Goal: Task Accomplishment & Management: Manage account settings

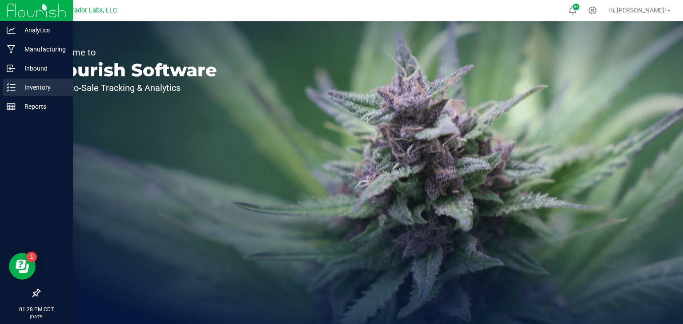
click at [10, 89] on icon at bounding box center [11, 87] width 9 height 9
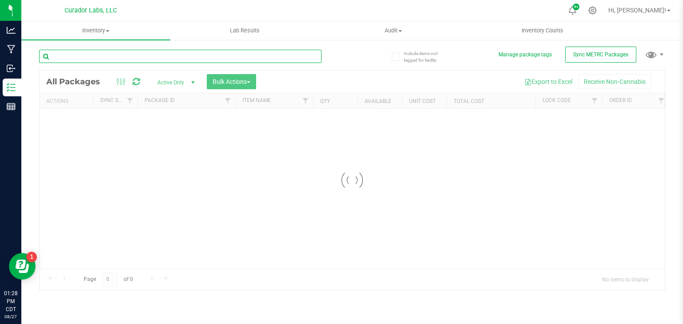
click at [121, 59] on input "text" at bounding box center [180, 56] width 282 height 13
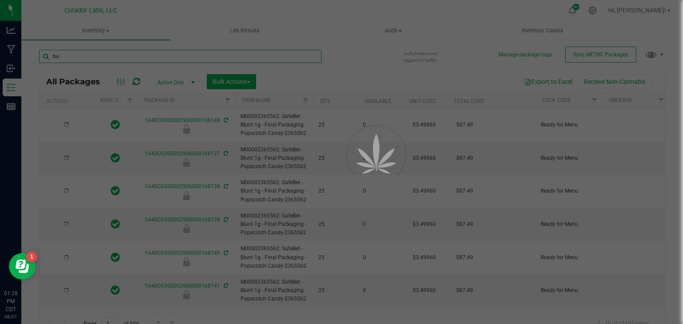
type input "bul"
type input "2026-07-24"
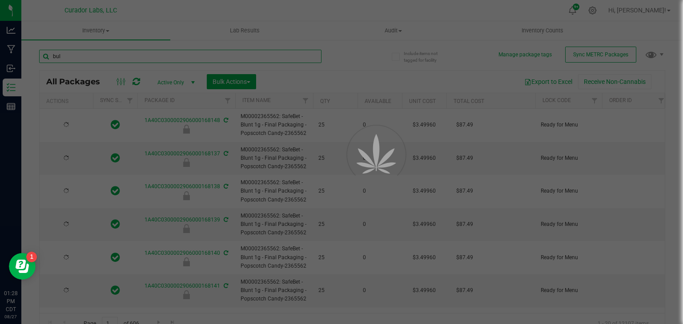
type input "2026-07-24"
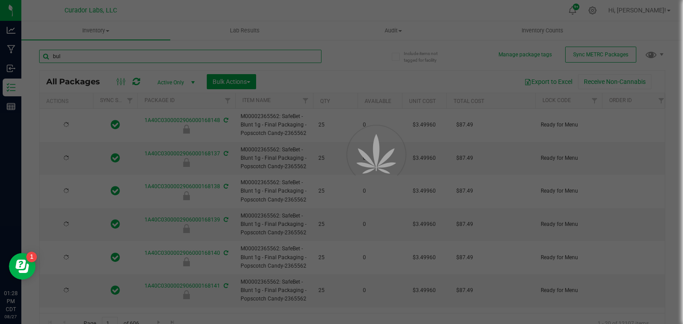
type input "2026-07-24"
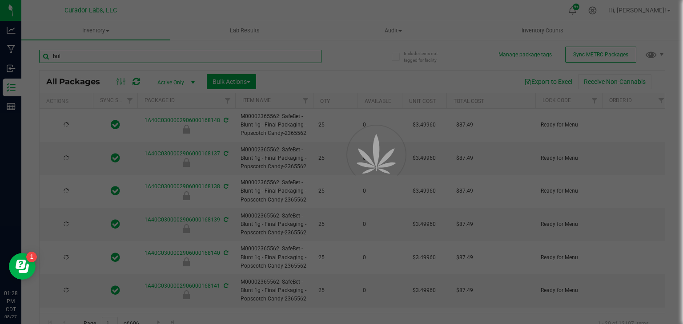
type input "2026-07-24"
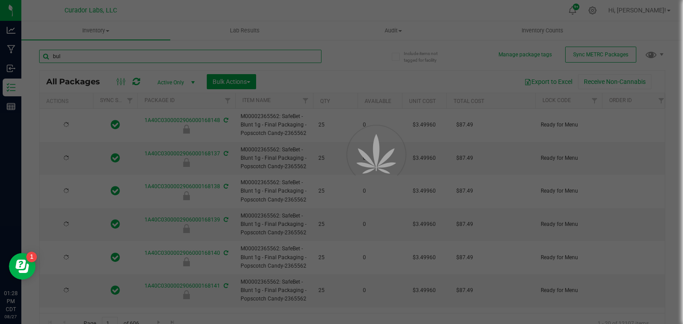
type input "2026-07-24"
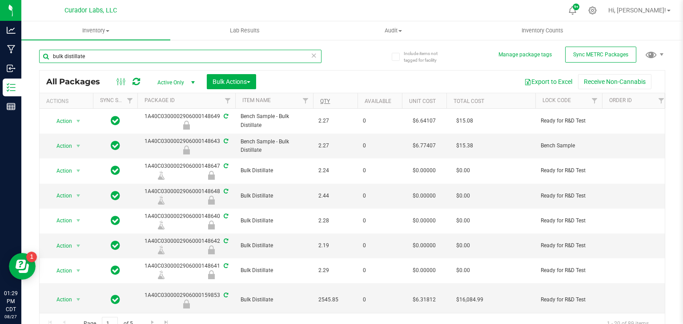
type input "bulk distillate"
click at [322, 101] on link "Qty" at bounding box center [325, 101] width 10 height 6
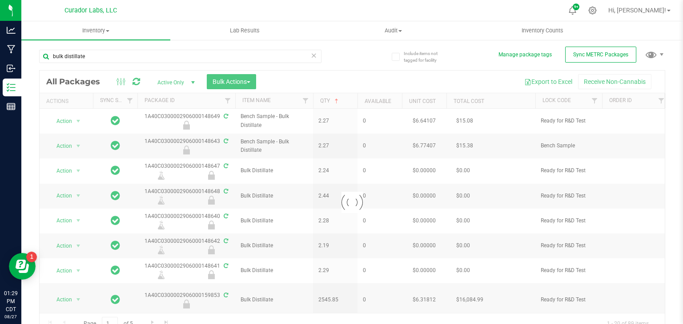
click at [418, 85] on div at bounding box center [352, 203] width 625 height 264
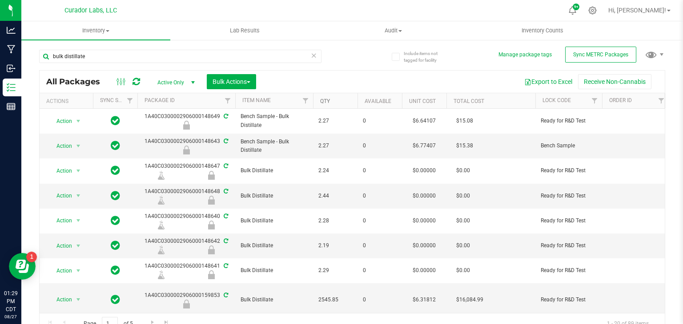
click at [326, 102] on link "Qty" at bounding box center [325, 101] width 10 height 6
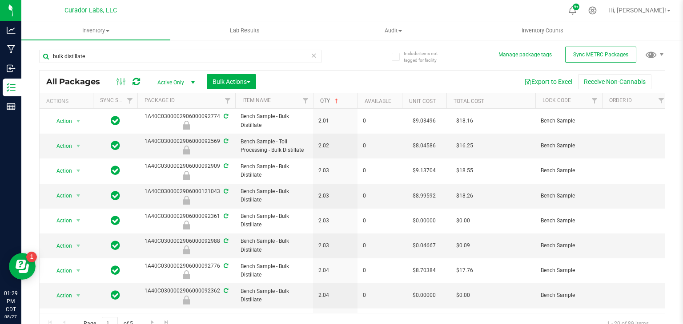
click at [325, 101] on link "Qty" at bounding box center [330, 101] width 20 height 6
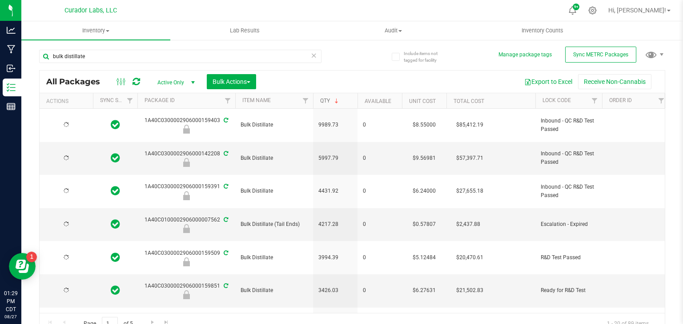
type input "[DATE]"
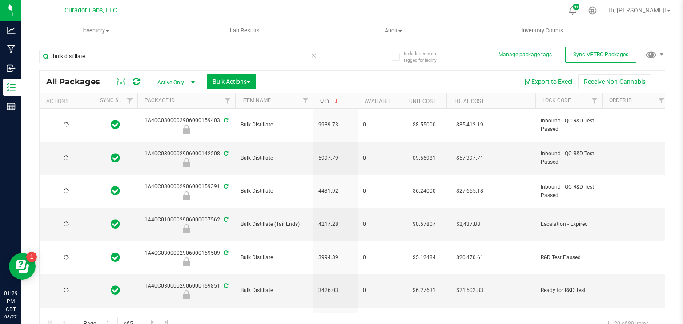
type input "[DATE]"
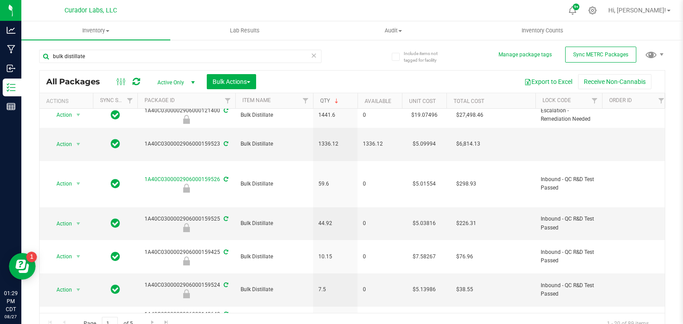
scroll to position [277, 0]
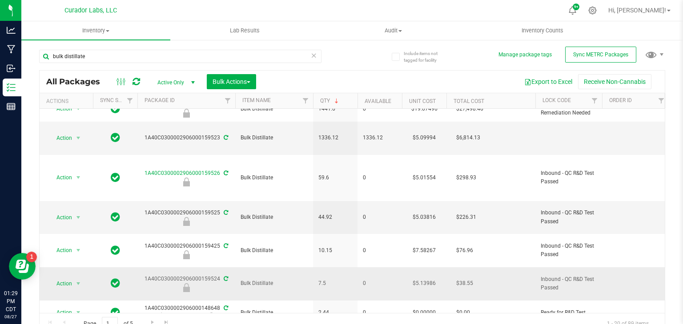
click at [208, 275] on div "1A40C0300002906000159524" at bounding box center [186, 283] width 100 height 17
copy div "1A40C0300002906000159524"
click at [184, 275] on div "1A40C0300002906000159524" at bounding box center [186, 283] width 100 height 17
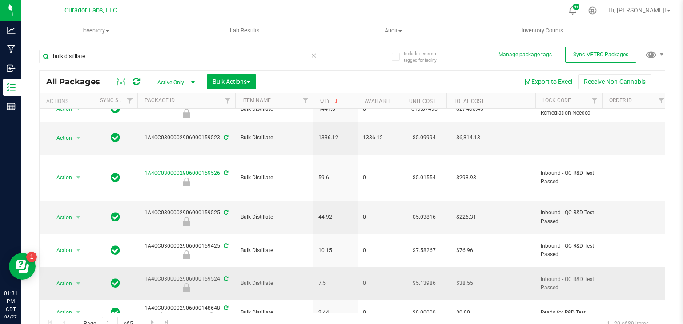
click at [321, 280] on span "7.5" at bounding box center [335, 284] width 34 height 8
copy span "7.5"
click at [75, 280] on span "select" at bounding box center [78, 283] width 7 height 7
click at [76, 296] on li "Unlock package" at bounding box center [77, 302] width 56 height 13
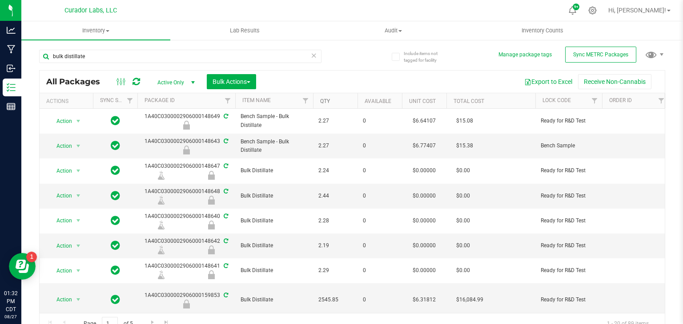
click at [326, 100] on link "Qty" at bounding box center [325, 101] width 10 height 6
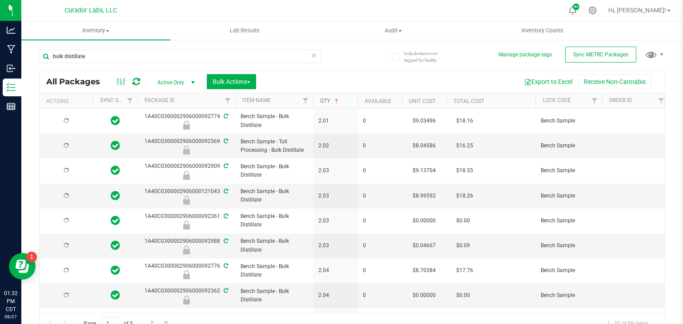
type input "[DATE]"
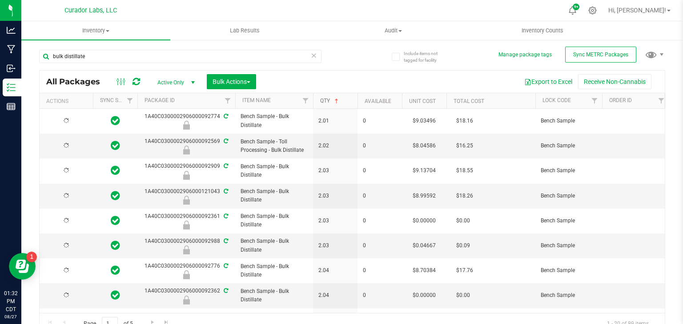
type input "[DATE]"
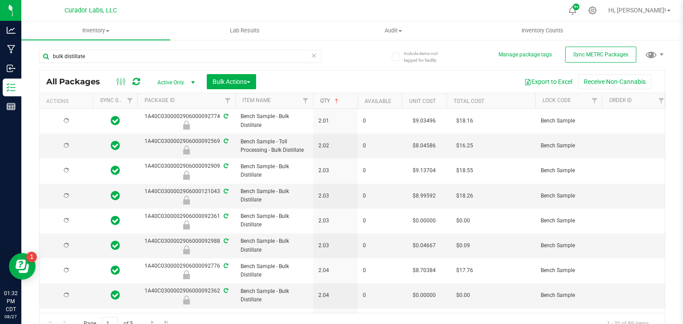
type input "[DATE]"
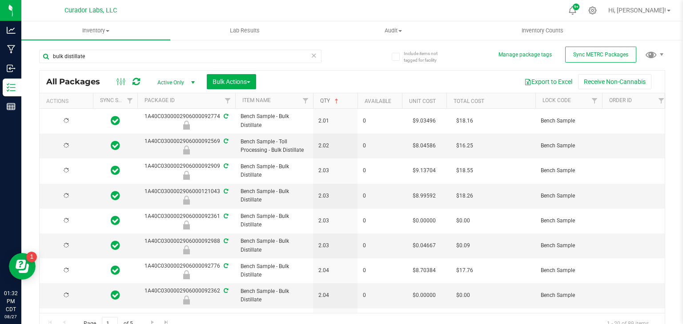
type input "[DATE]"
click at [326, 101] on link "Qty" at bounding box center [330, 101] width 20 height 6
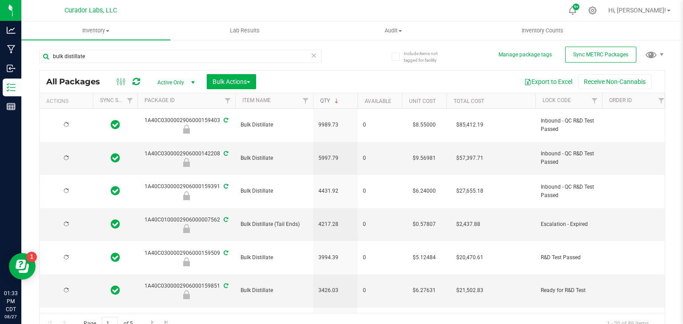
type input "[DATE]"
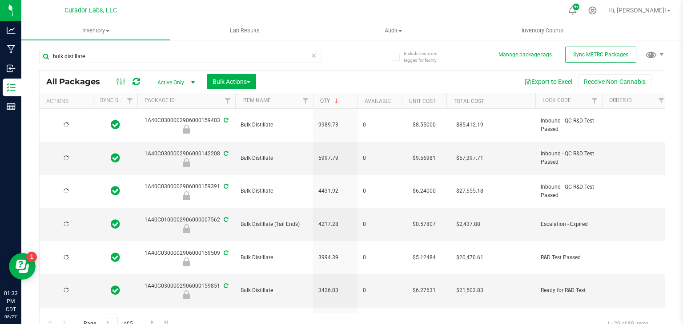
type input "[DATE]"
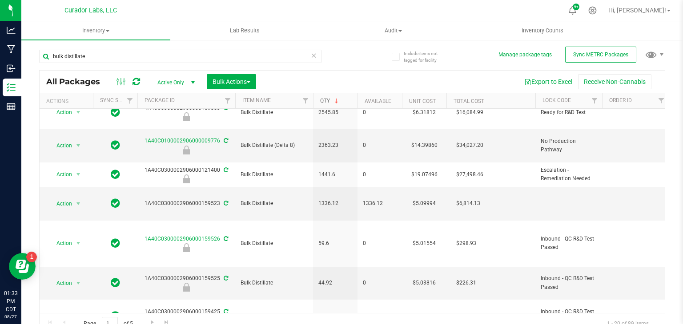
scroll to position [217, 0]
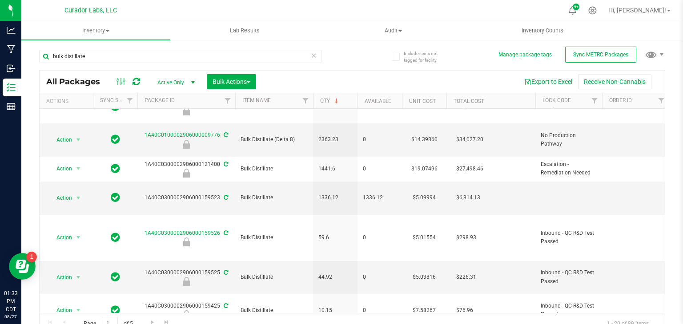
click at [87, 97] on li "Adjust qty" at bounding box center [77, 96] width 56 height 13
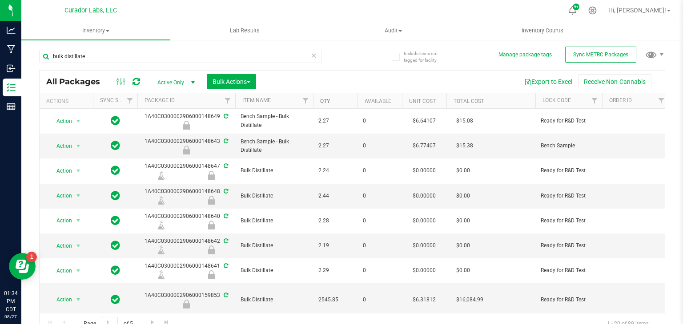
click at [327, 102] on link "Qty" at bounding box center [325, 101] width 10 height 6
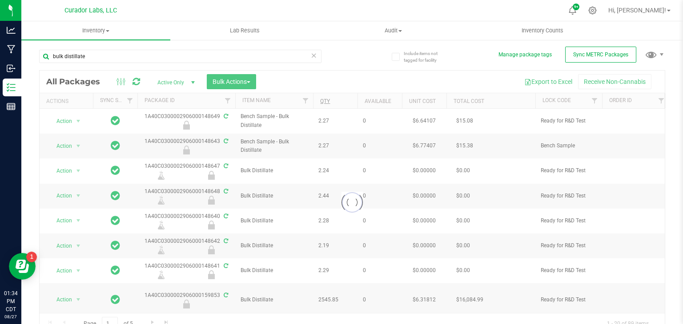
click at [327, 102] on div at bounding box center [352, 203] width 625 height 264
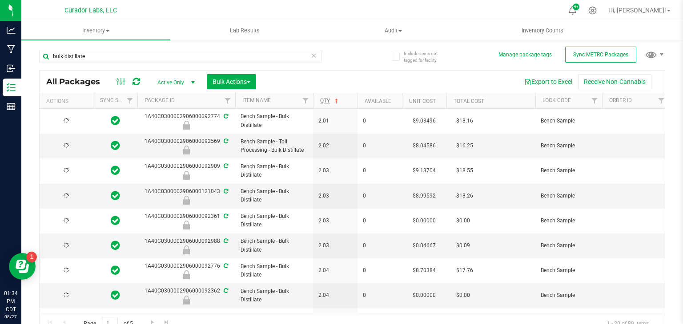
type input "[DATE]"
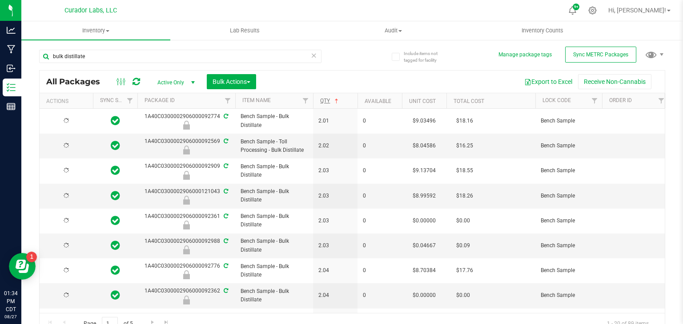
type input "[DATE]"
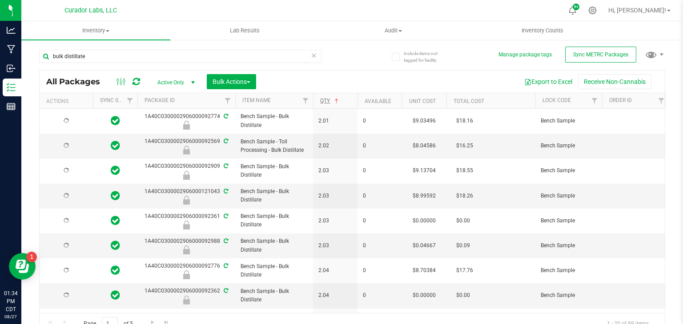
type input "[DATE]"
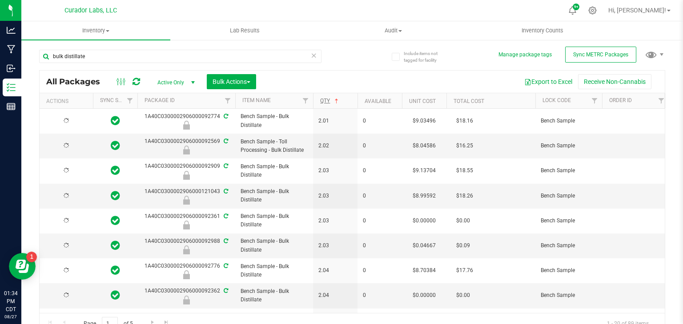
type input "[DATE]"
click at [321, 102] on link "Qty" at bounding box center [330, 101] width 20 height 6
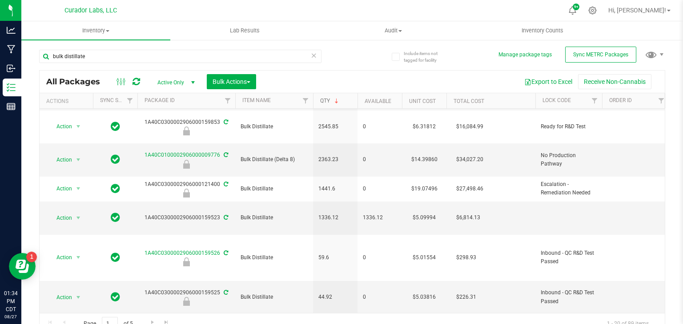
scroll to position [206, 0]
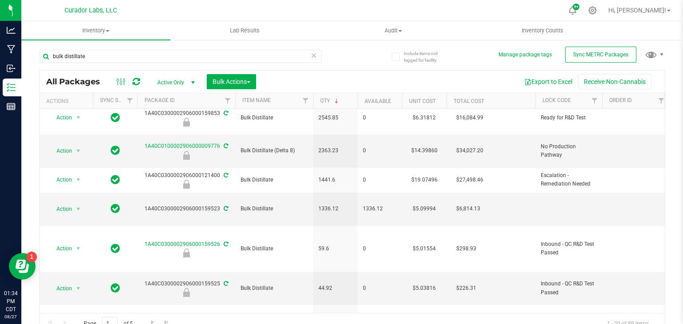
click at [67, 111] on li "Adjust qty" at bounding box center [77, 108] width 56 height 13
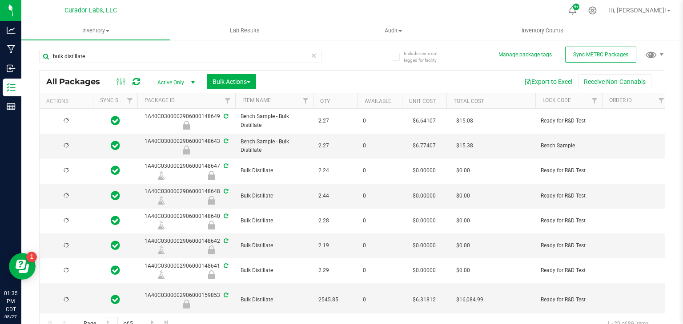
type input "[DATE]"
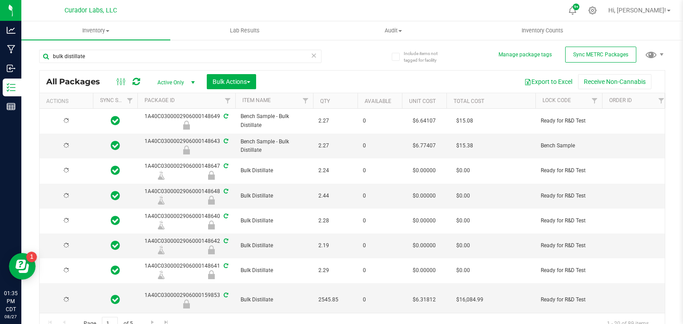
type input "[DATE]"
click at [328, 98] on link "Qty" at bounding box center [325, 101] width 10 height 6
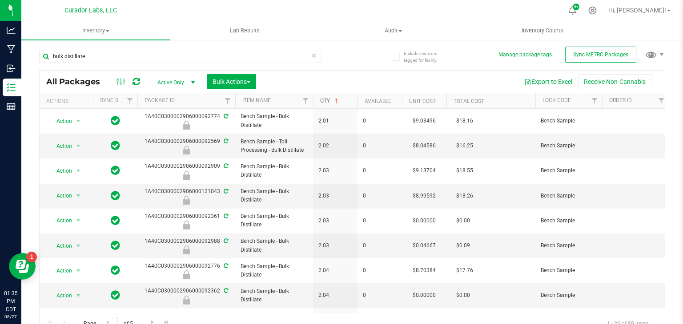
click at [324, 102] on link "Qty" at bounding box center [330, 101] width 20 height 6
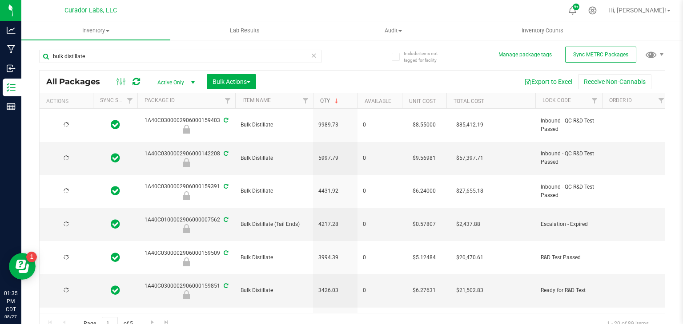
type input "[DATE]"
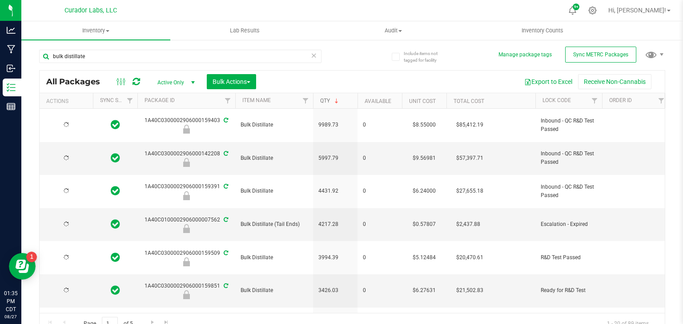
type input "[DATE]"
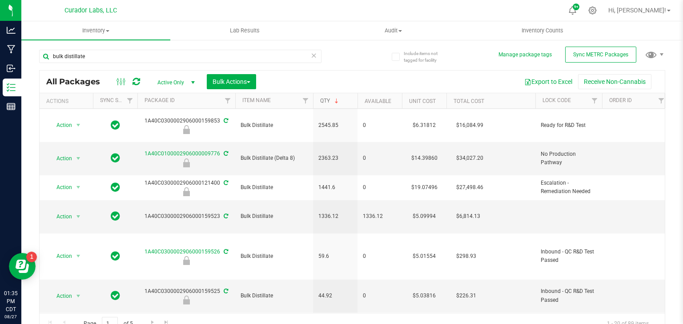
scroll to position [207, 0]
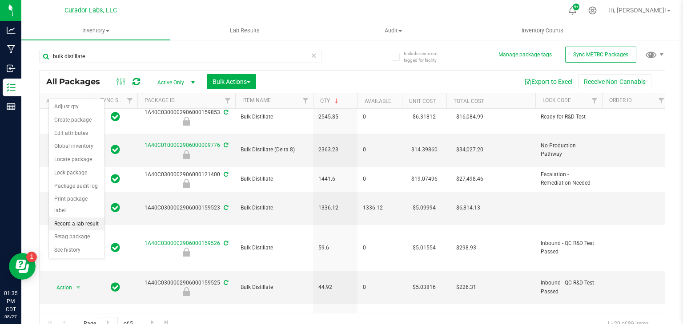
click at [93, 218] on li "Record a lab result" at bounding box center [77, 224] width 56 height 13
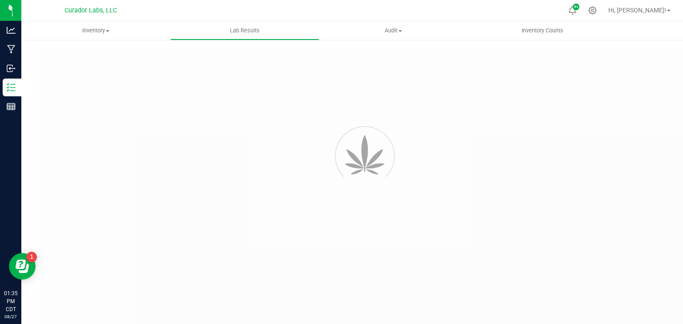
type input "1A40C0300002906000159524"
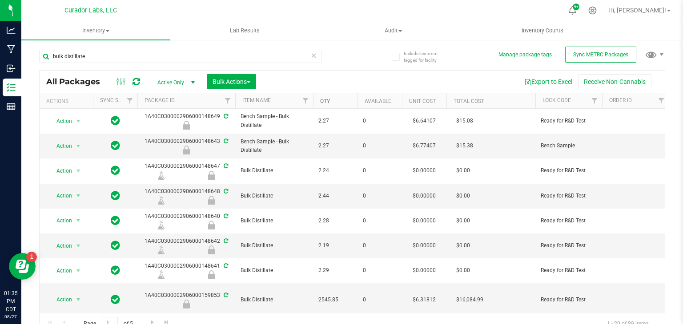
click at [325, 101] on link "Qty" at bounding box center [325, 101] width 10 height 6
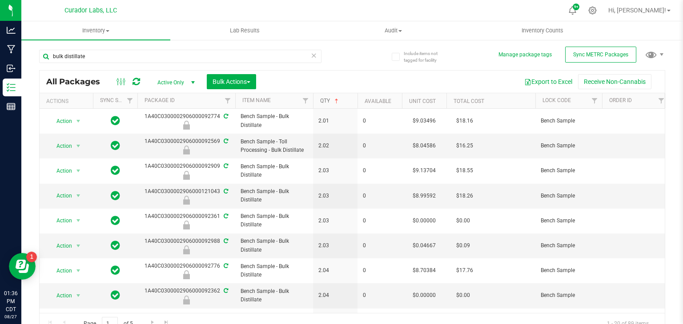
click at [325, 101] on link "Qty" at bounding box center [330, 101] width 20 height 6
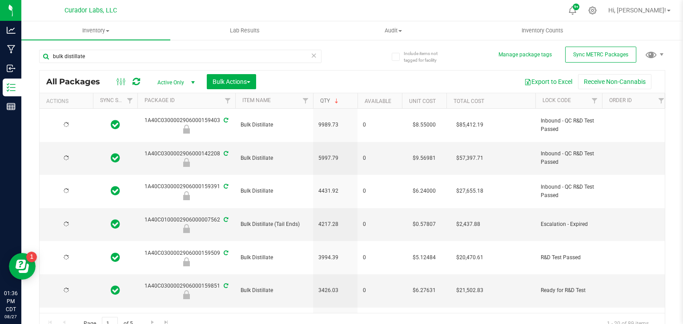
type input "[DATE]"
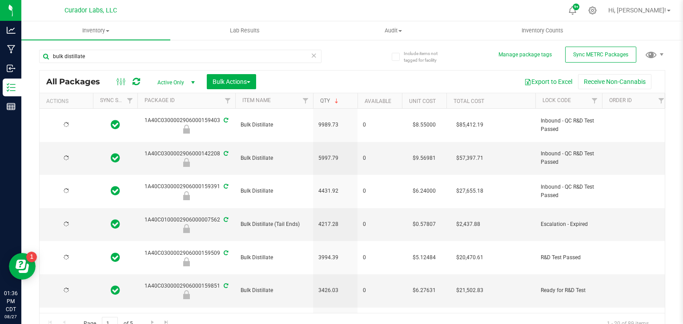
type input "[DATE]"
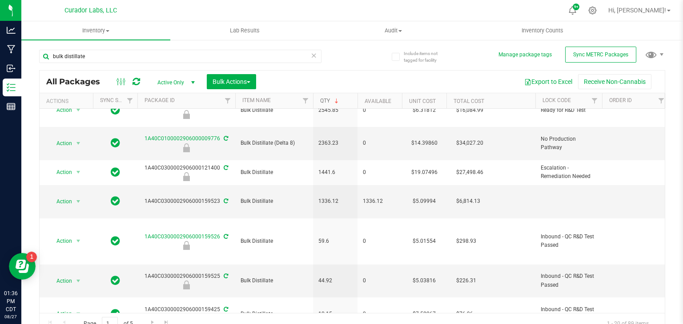
scroll to position [216, 0]
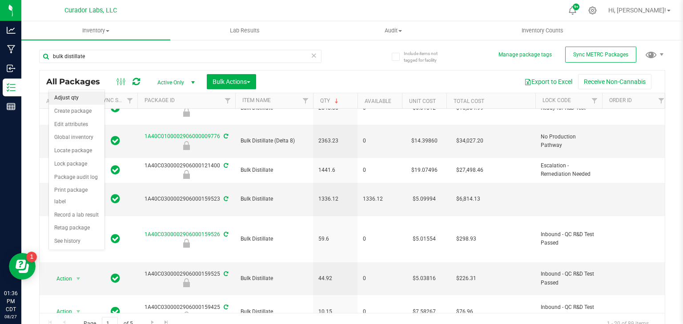
click at [85, 98] on li "Adjust qty" at bounding box center [77, 98] width 56 height 13
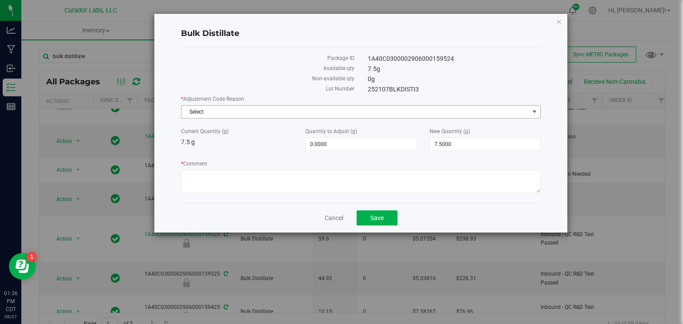
click at [220, 113] on span "Select" at bounding box center [355, 112] width 348 height 12
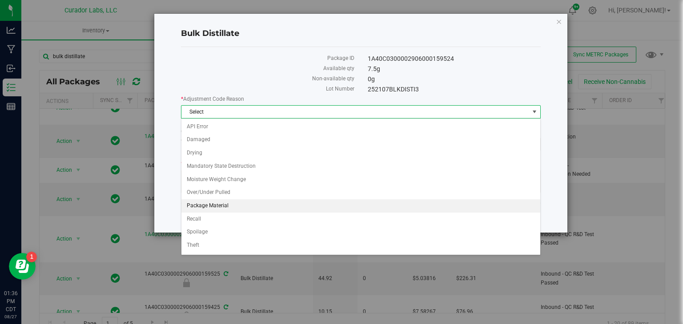
scroll to position [23, 0]
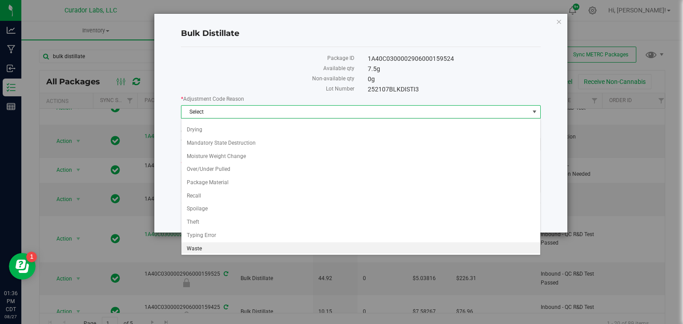
click at [237, 247] on li "Waste" at bounding box center [360, 249] width 359 height 13
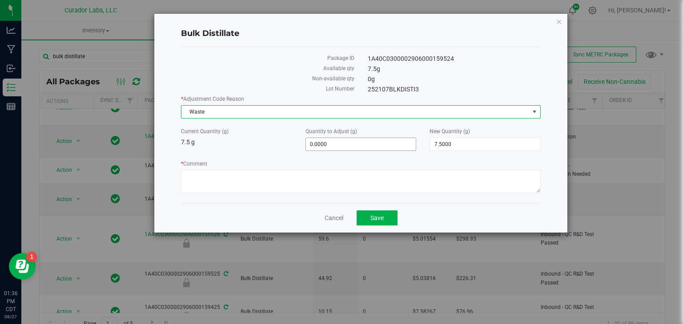
click at [337, 143] on span "0.0000 0" at bounding box center [360, 144] width 111 height 13
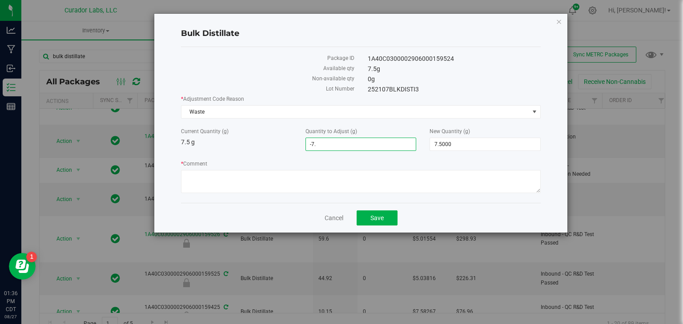
type input "-7.5"
click at [340, 173] on textarea "* Comment" at bounding box center [361, 181] width 360 height 23
type input "-7.5000"
type input "0.0000"
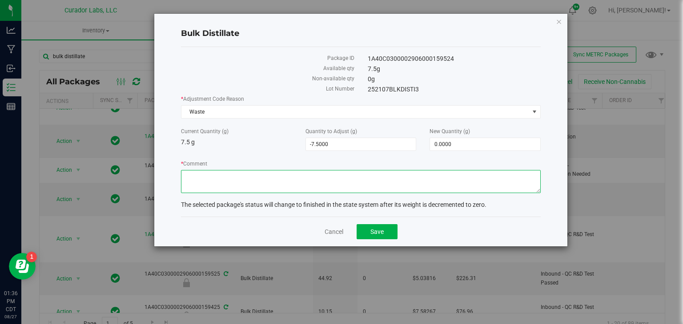
click at [340, 173] on textarea "* Comment" at bounding box center [361, 181] width 360 height 23
type textarea "Jar Waste. Washed jars out with ethanol with lab dishes."
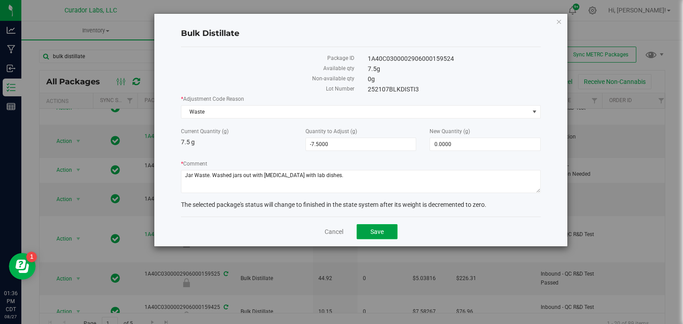
click at [373, 229] on span "Save" at bounding box center [376, 231] width 13 height 7
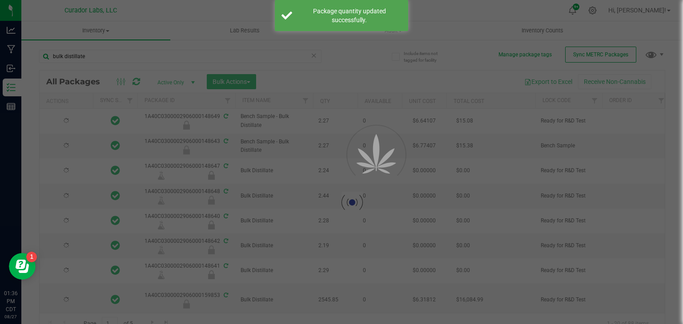
type input "[DATE]"
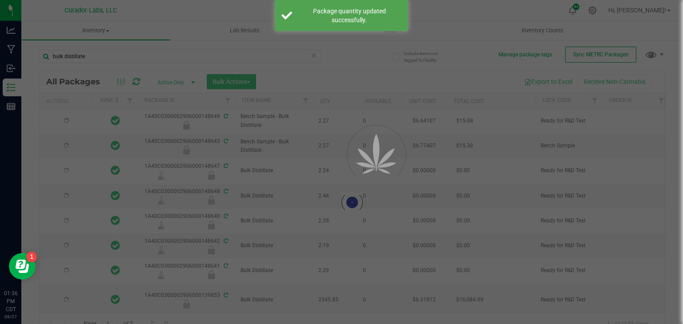
type input "[DATE]"
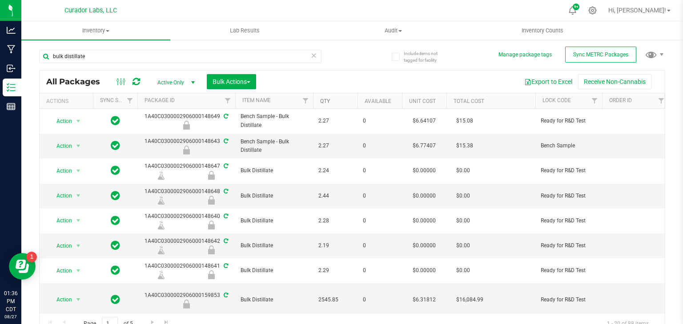
click at [324, 99] on link "Qty" at bounding box center [325, 101] width 10 height 6
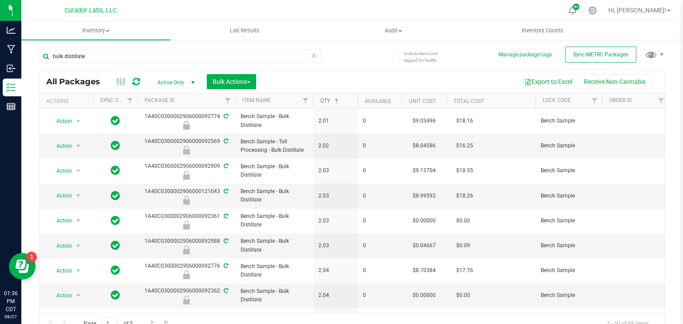
click at [324, 99] on link "Qty" at bounding box center [330, 101] width 20 height 6
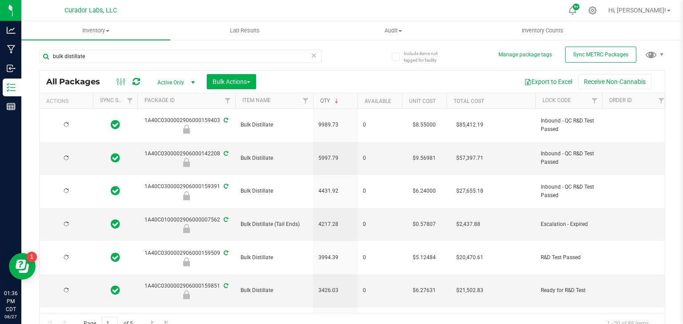
type input "[DATE]"
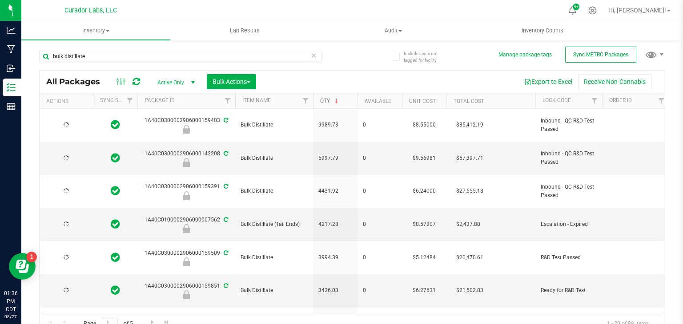
type input "[DATE]"
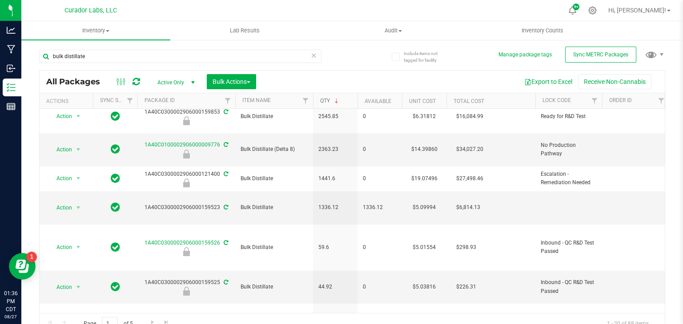
scroll to position [212, 0]
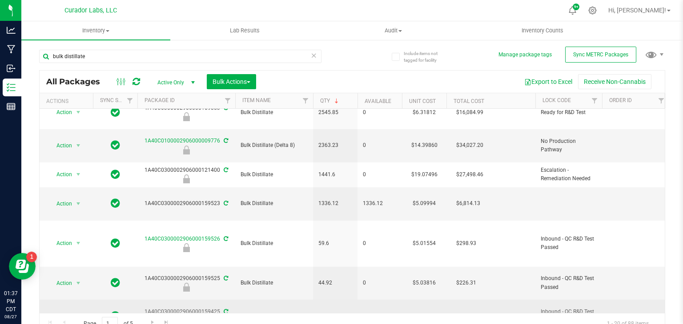
click at [200, 308] on div "1A40C0300002906000159425" at bounding box center [186, 316] width 100 height 17
copy div "1A40C0300002906000159425"
click at [328, 312] on span "10.15" at bounding box center [335, 316] width 34 height 8
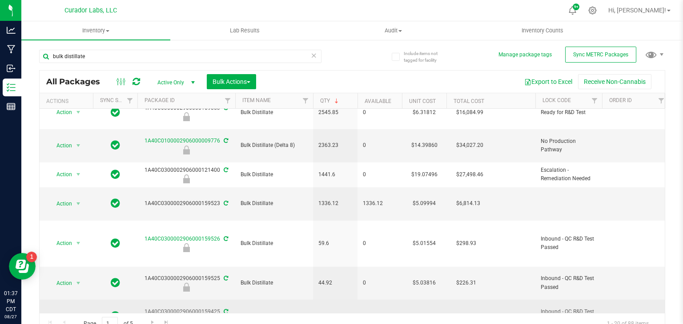
copy span "10.15"
click at [75, 313] on span "select" at bounding box center [78, 316] width 7 height 7
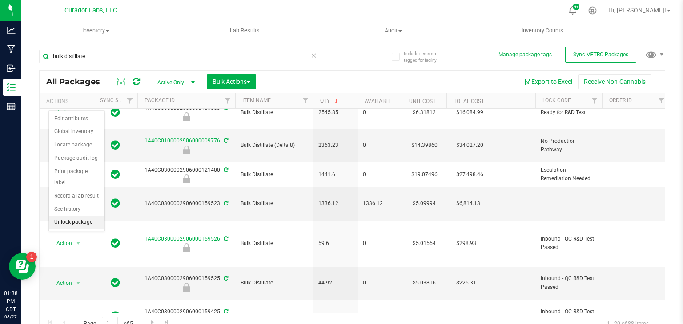
click at [76, 216] on li "Unlock package" at bounding box center [77, 222] width 56 height 13
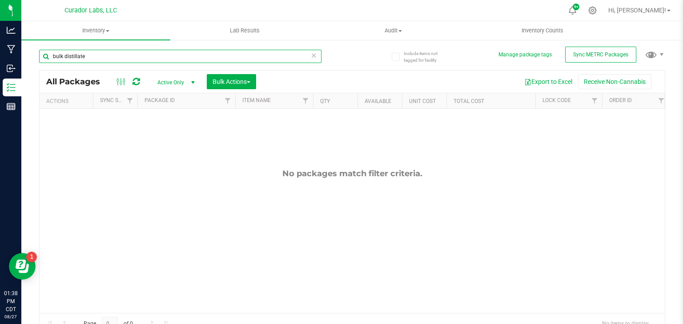
click at [137, 56] on input "bulk distillate" at bounding box center [180, 56] width 282 height 13
click at [135, 57] on input "bulk distillate" at bounding box center [180, 56] width 282 height 13
type input "1"
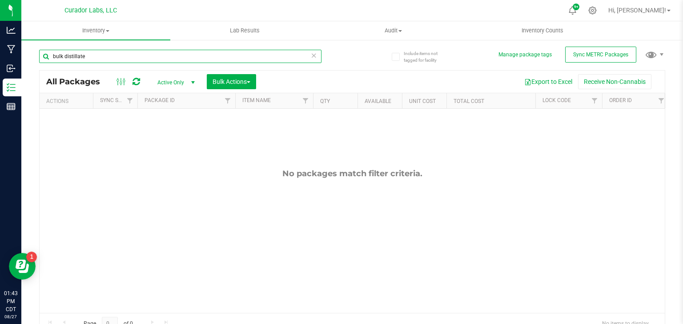
click at [117, 56] on input "bulk distillate" at bounding box center [180, 56] width 282 height 13
paste input "1A40C0300002906000159525"
click at [140, 64] on div "1A40C0300002906000159525" at bounding box center [180, 60] width 282 height 20
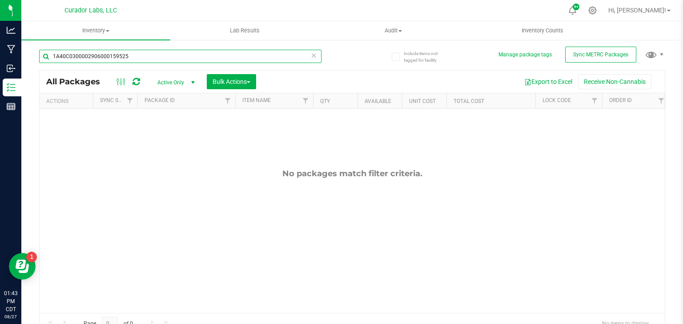
click at [142, 55] on input "1A40C0300002906000159525" at bounding box center [180, 56] width 282 height 13
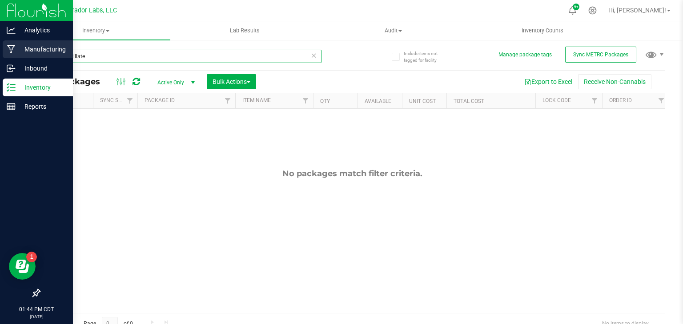
type input "bulk distillate"
click at [18, 47] on p "Manufacturing" at bounding box center [42, 49] width 53 height 11
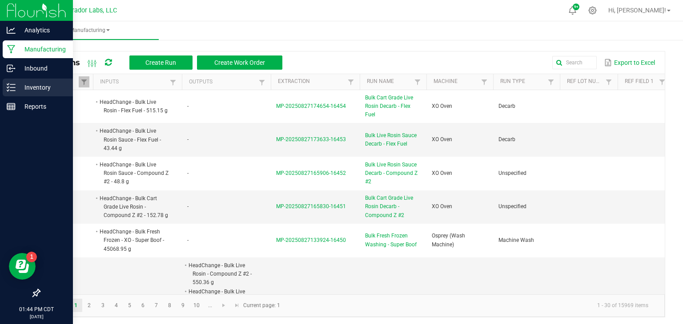
click at [16, 92] on p "Inventory" at bounding box center [42, 87] width 53 height 11
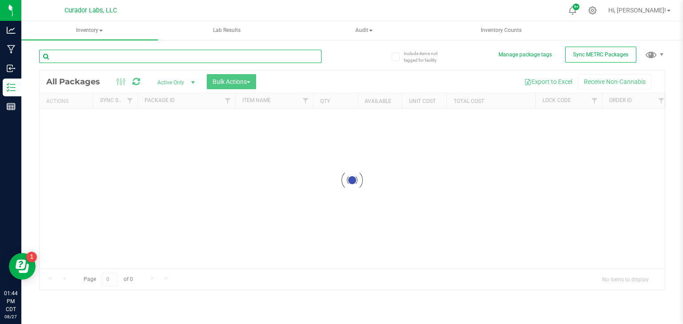
click at [108, 54] on input "text" at bounding box center [180, 56] width 282 height 13
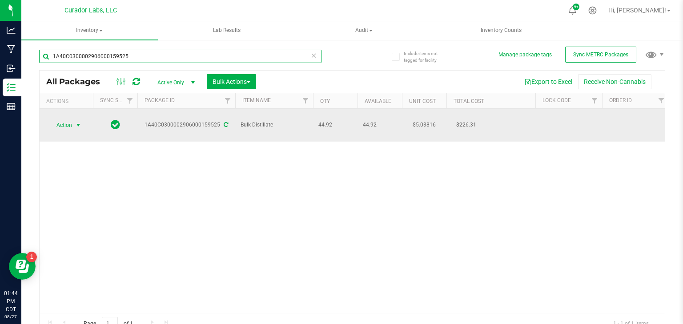
type input "1A40C0300002906000159525"
click at [78, 122] on span "select" at bounding box center [78, 125] width 7 height 7
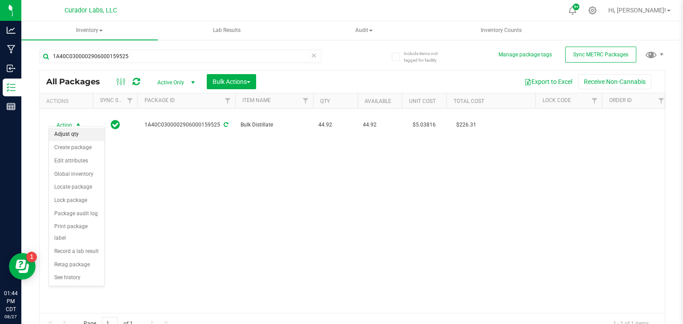
click at [84, 132] on li "Adjust qty" at bounding box center [77, 134] width 56 height 13
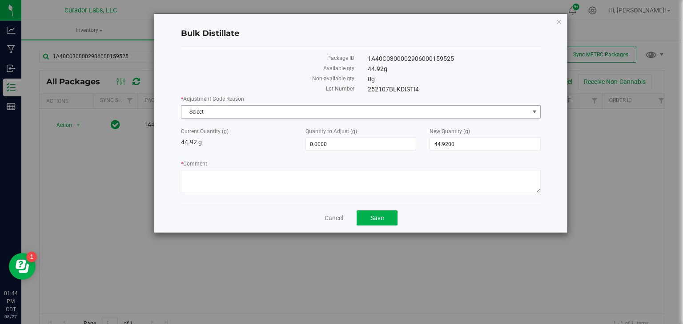
click at [201, 113] on span "Select" at bounding box center [355, 112] width 348 height 12
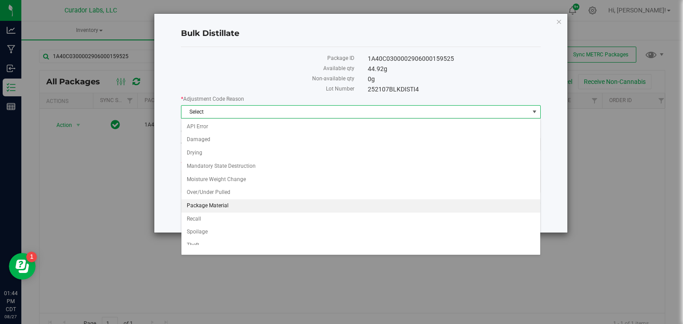
scroll to position [32, 0]
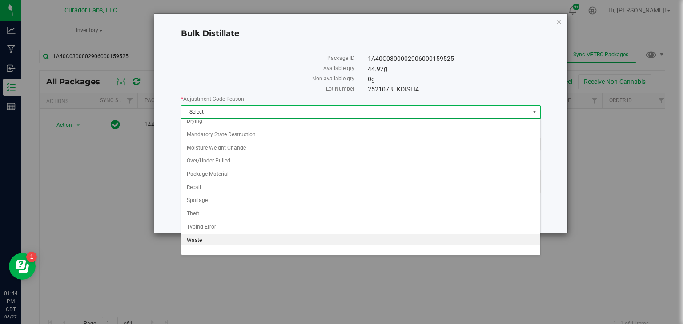
click at [272, 240] on li "Waste" at bounding box center [360, 240] width 359 height 13
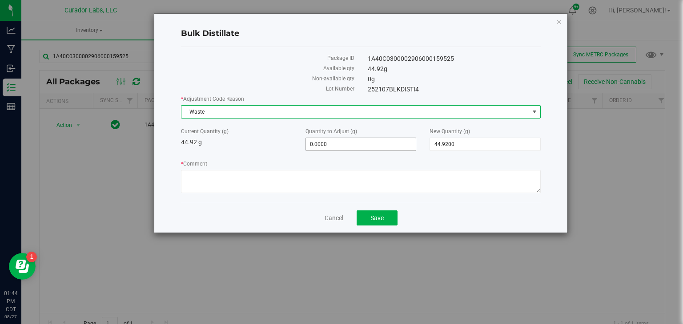
click at [341, 144] on span "0.0000 0" at bounding box center [360, 144] width 111 height 13
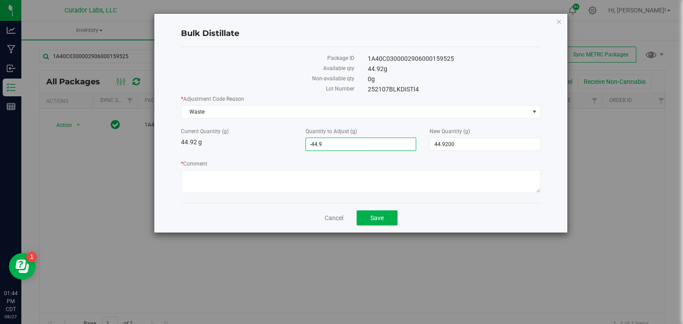
type input "-44.92"
type input "-44.9200"
type input "0.0000"
click at [355, 177] on textarea "* Comment" at bounding box center [361, 181] width 360 height 23
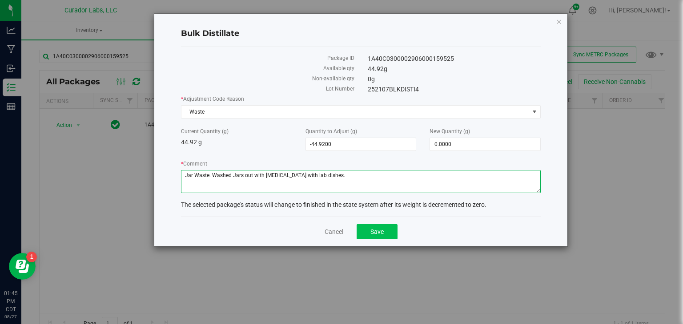
type textarea "Jar Waste. Washed Jars out with ethanol with lab dishes."
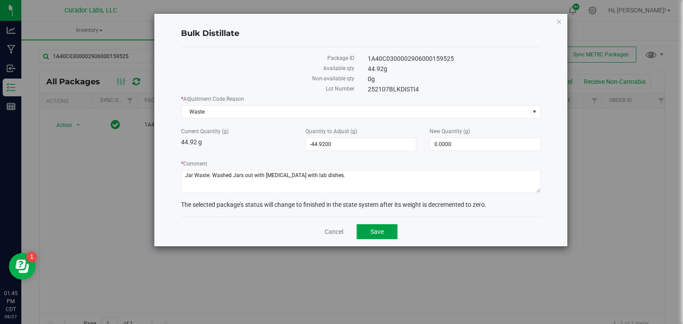
click at [379, 228] on span "Save" at bounding box center [376, 231] width 13 height 7
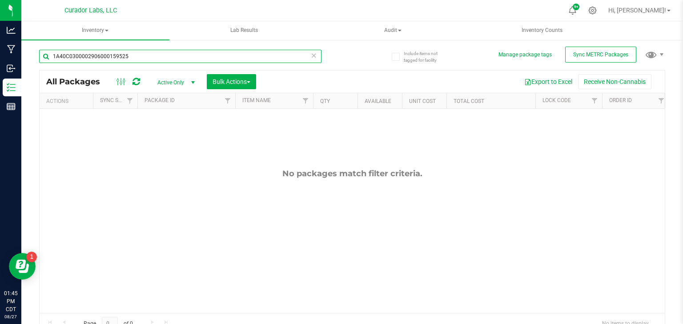
click at [176, 56] on input "1A40C0300002906000159525" at bounding box center [180, 56] width 282 height 13
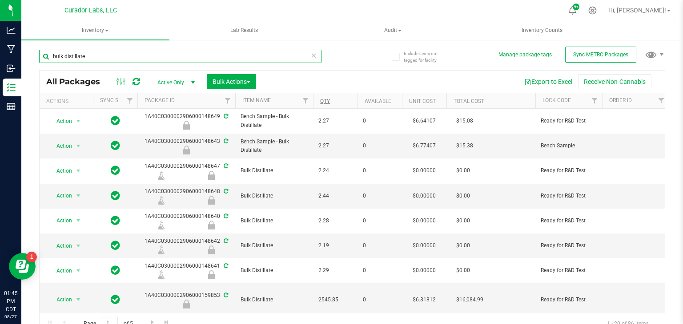
type input "bulk distillate"
click at [323, 101] on link "Qty" at bounding box center [325, 101] width 10 height 6
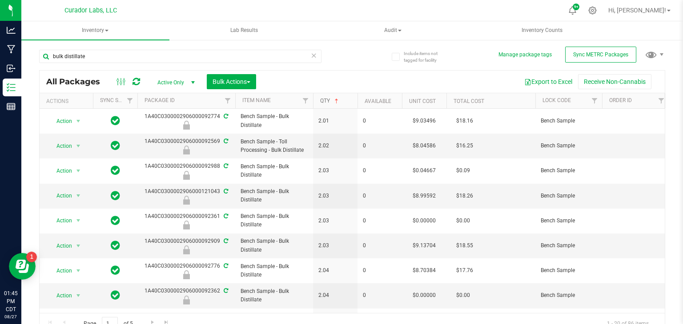
click at [323, 101] on link "Qty" at bounding box center [330, 101] width 20 height 6
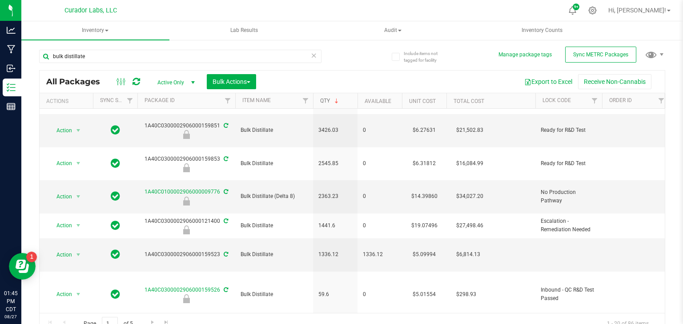
scroll to position [161, 0]
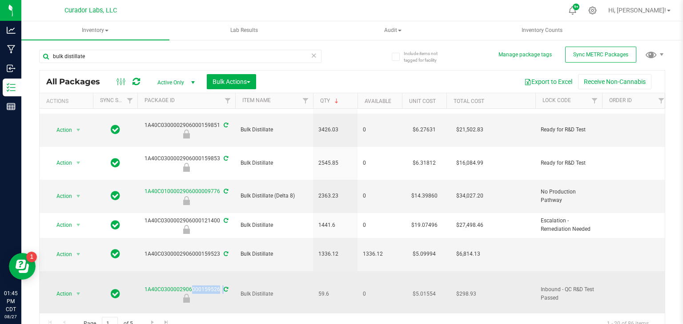
drag, startPoint x: 218, startPoint y: 215, endPoint x: 140, endPoint y: 200, distance: 78.8
click at [140, 272] on td "1A40C0300002906000159526" at bounding box center [186, 295] width 98 height 46
copy tr "1A40C0300002906000159526"
click at [324, 290] on span "59.6" at bounding box center [335, 294] width 34 height 8
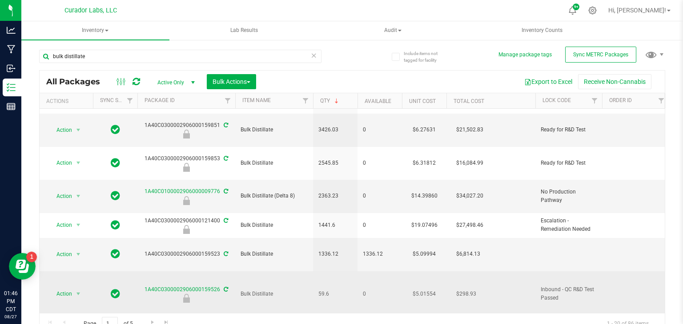
copy span "59.6"
drag, startPoint x: 220, startPoint y: 218, endPoint x: 114, endPoint y: 199, distance: 107.4
copy tr "1A40C0300002906000159526"
click at [64, 288] on span "Action" at bounding box center [60, 294] width 24 height 12
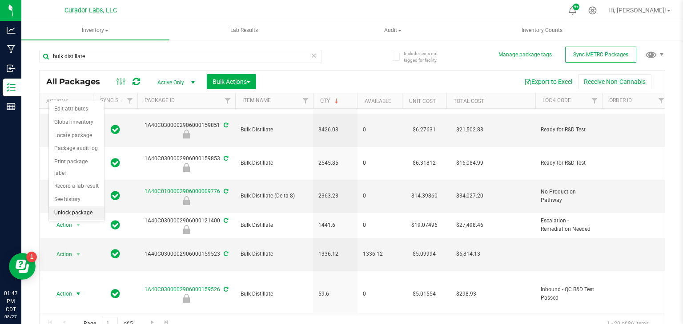
click at [72, 207] on li "Unlock package" at bounding box center [77, 213] width 56 height 13
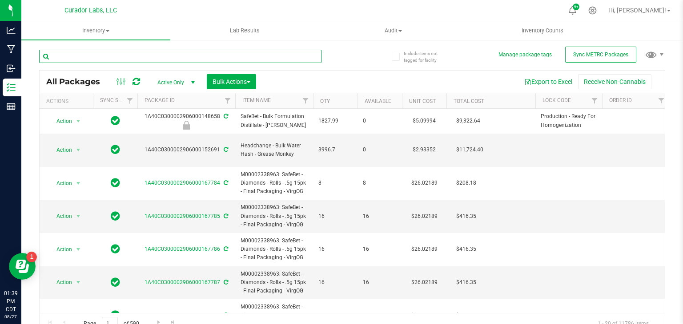
click at [81, 56] on input "text" at bounding box center [180, 56] width 282 height 13
type input "bulk distilla"
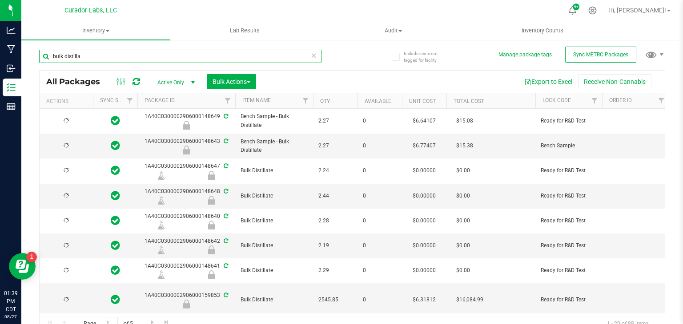
type input "[DATE]"
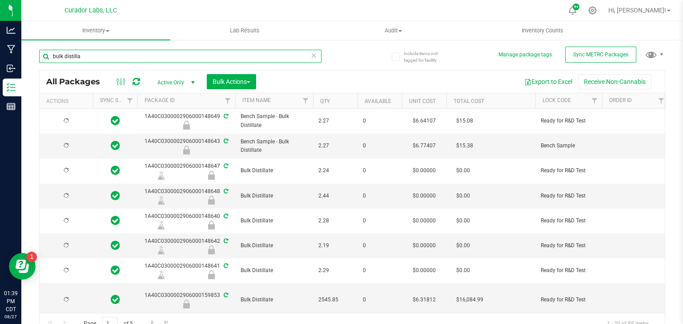
type input "[DATE]"
type input "bulk distilla"
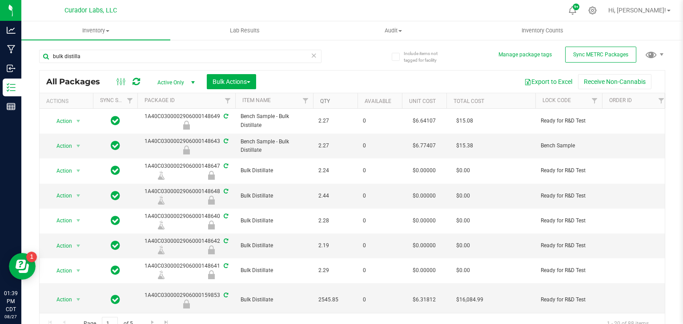
click at [326, 102] on link "Qty" at bounding box center [325, 101] width 10 height 6
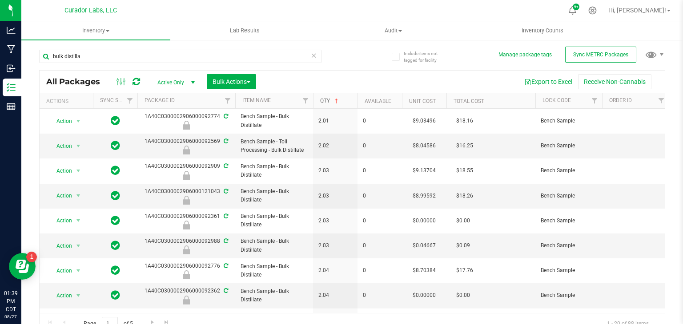
click at [326, 102] on link "Qty" at bounding box center [330, 101] width 20 height 6
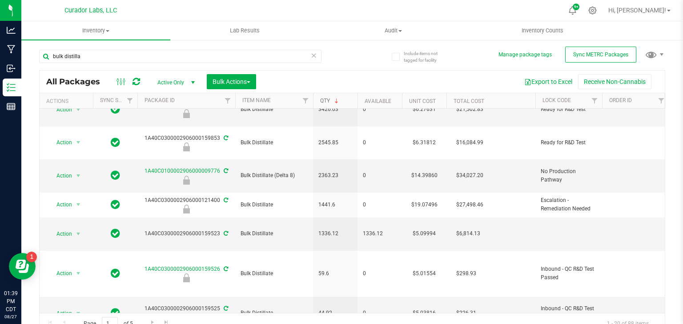
scroll to position [182, 0]
click at [88, 106] on li "Adjust qty" at bounding box center [77, 107] width 56 height 13
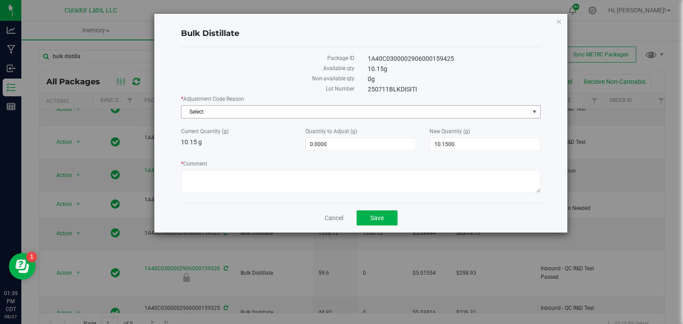
click at [288, 112] on span "Select" at bounding box center [355, 112] width 348 height 12
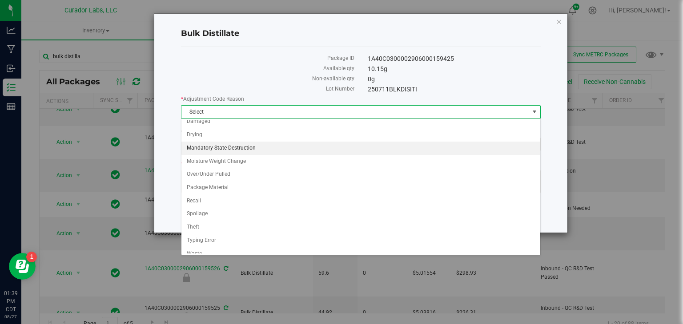
scroll to position [23, 0]
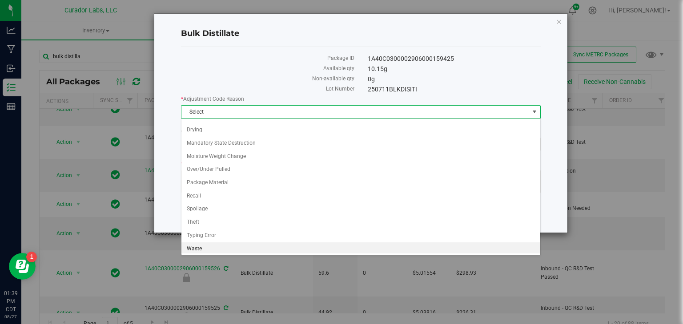
click at [282, 244] on li "Waste" at bounding box center [360, 249] width 359 height 13
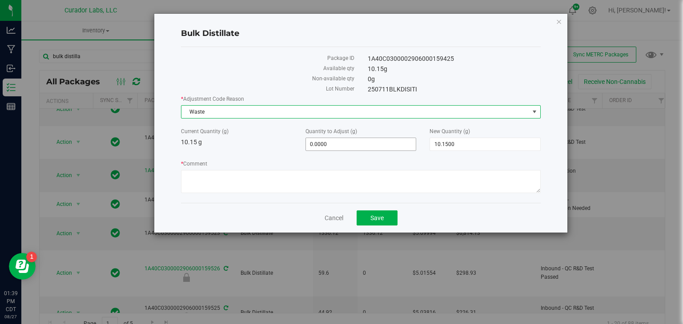
click at [369, 145] on span "0.0000 0" at bounding box center [360, 144] width 111 height 13
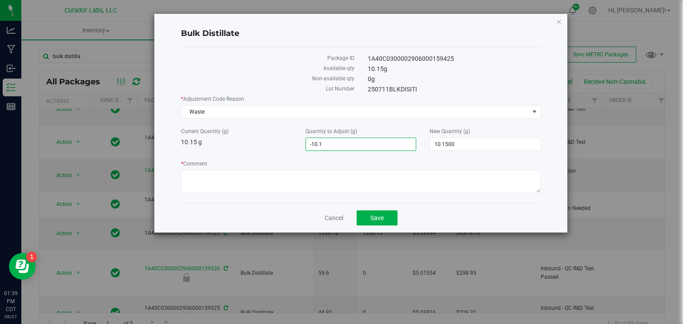
type input "-10.15"
type input "-10.1500"
type input "0.0000"
click at [384, 176] on textarea "* Comment" at bounding box center [361, 181] width 360 height 23
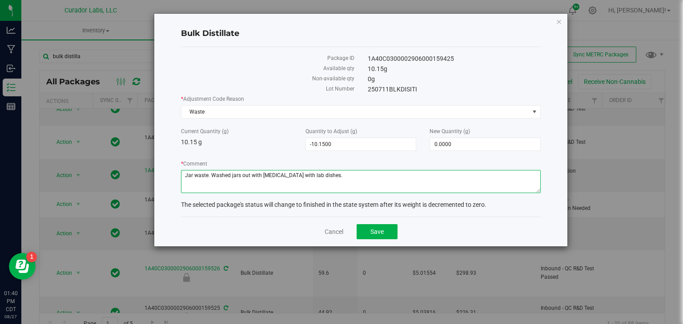
type textarea "Jar waste. Washed jars out with [MEDICAL_DATA] with lab dishes."
click at [368, 239] on div "Cancel Save" at bounding box center [361, 232] width 360 height 30
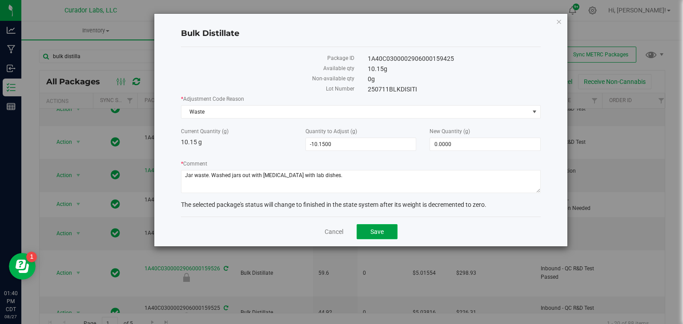
click at [371, 234] on span "Save" at bounding box center [376, 231] width 13 height 7
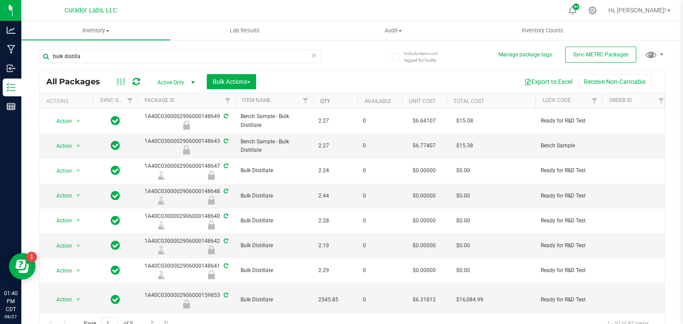
click at [325, 100] on link "Qty" at bounding box center [325, 101] width 10 height 6
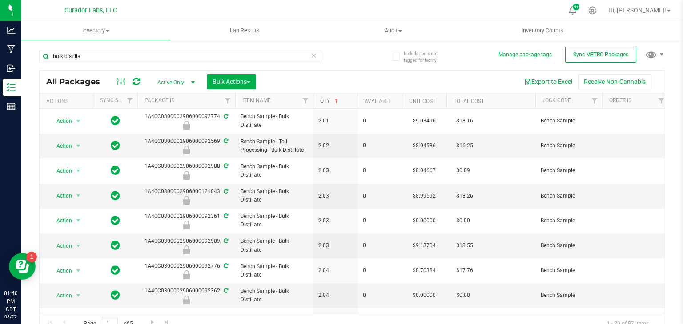
click at [325, 100] on link "Qty" at bounding box center [330, 101] width 20 height 6
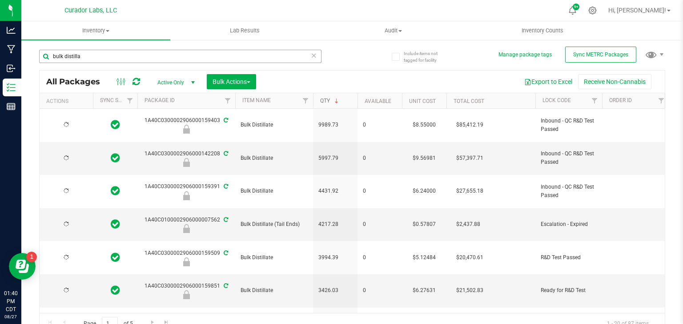
type input "[DATE]"
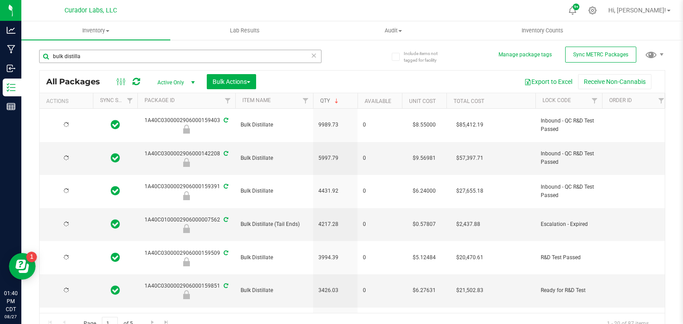
type input "[DATE]"
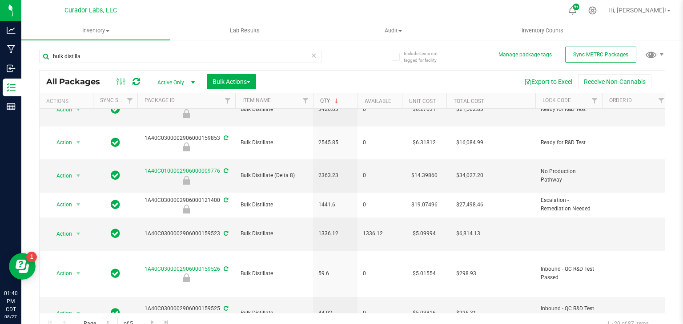
scroll to position [182, 0]
click at [187, 304] on div "1A40C0300002906000159525" at bounding box center [186, 312] width 100 height 17
copy div "1A40C0300002906000159525"
click at [324, 309] on span "44.92" at bounding box center [335, 313] width 34 height 8
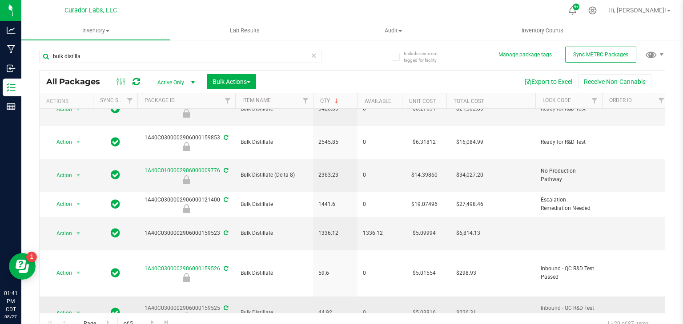
click at [324, 309] on span "44.92" at bounding box center [335, 313] width 34 height 8
copy tr "44.92"
click at [196, 304] on div "1A40C0300002906000159525" at bounding box center [186, 312] width 100 height 17
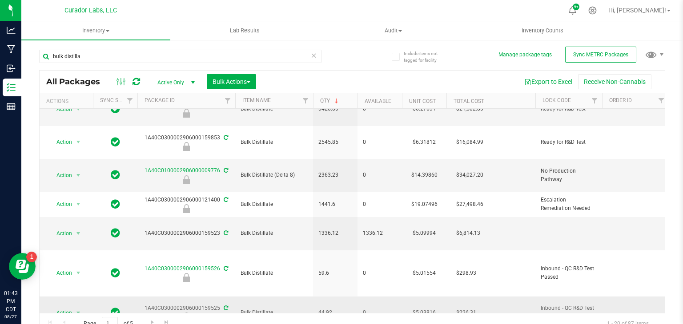
copy div "1A40C0300002906000159525"
click at [75, 310] on span "select" at bounding box center [78, 313] width 7 height 7
click at [79, 221] on li "Unlock package" at bounding box center [77, 227] width 56 height 13
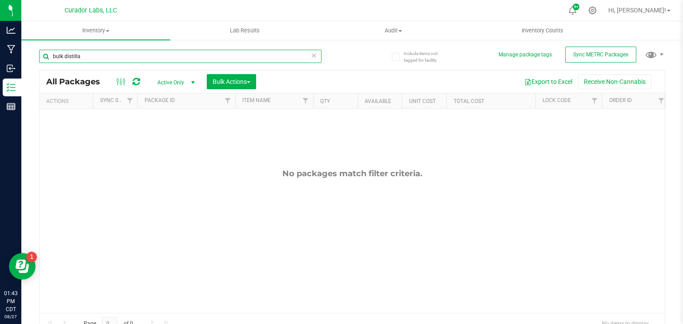
click at [107, 58] on input "bulk distilla" at bounding box center [180, 56] width 282 height 13
paste input "1A40C0300002906000159525"
type input "1"
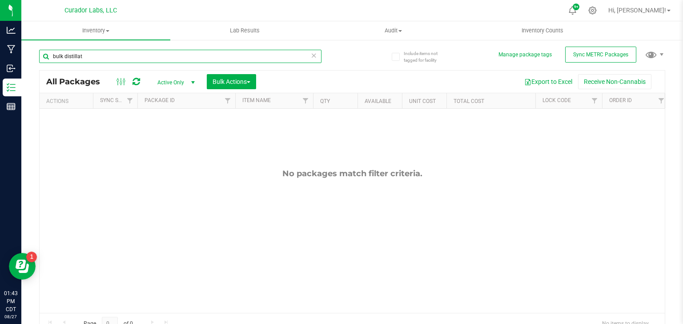
type input "bulk distillate"
click at [95, 60] on input "bulk distillate" at bounding box center [180, 56] width 282 height 13
paste input "1A40C0300002906000159526"
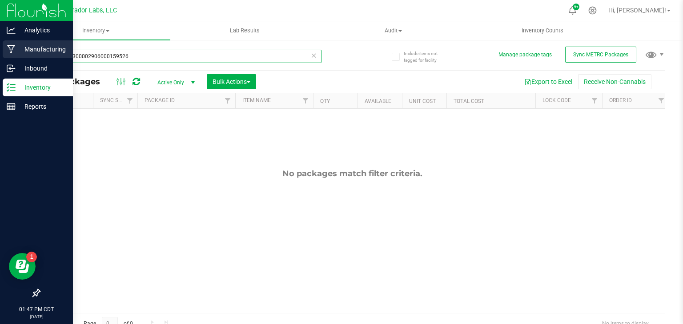
type input "1A40C0300002906000159526"
click at [36, 50] on p "Manufacturing" at bounding box center [42, 49] width 53 height 11
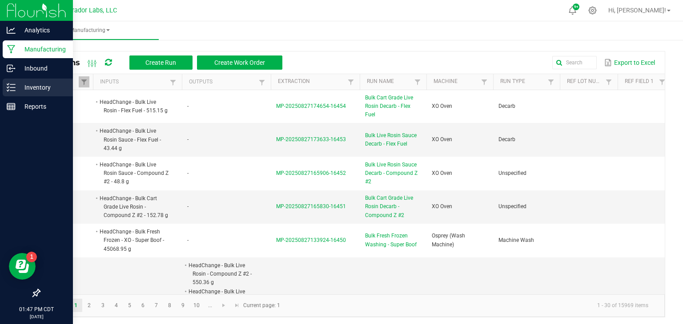
click at [17, 86] on p "Inventory" at bounding box center [42, 87] width 53 height 11
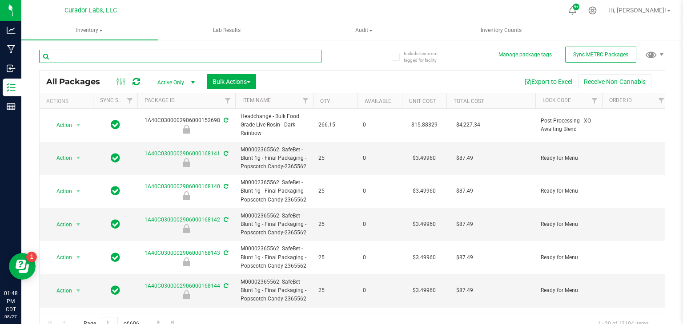
click at [106, 56] on input "text" at bounding box center [180, 56] width 282 height 13
paste input "1A40C0300002906000159526"
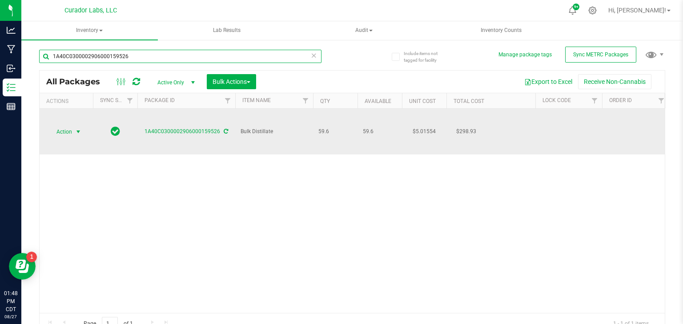
type input "1A40C0300002906000159526"
click at [72, 132] on span "Action" at bounding box center [66, 132] width 36 height 12
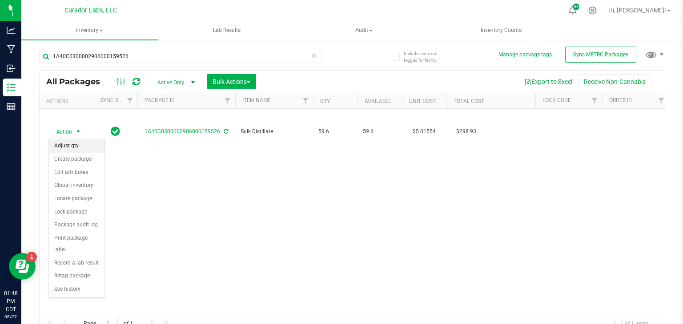
click at [91, 146] on li "Adjust qty" at bounding box center [77, 146] width 56 height 13
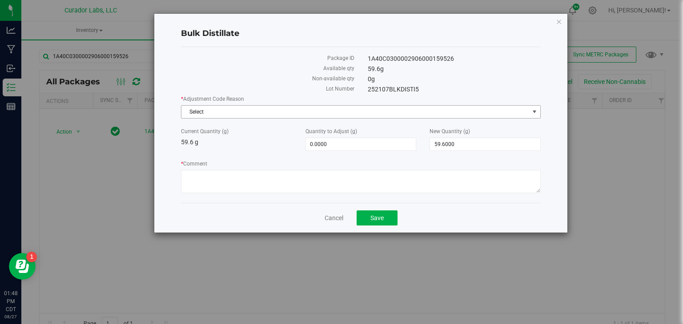
click at [324, 113] on span "Select" at bounding box center [355, 112] width 348 height 12
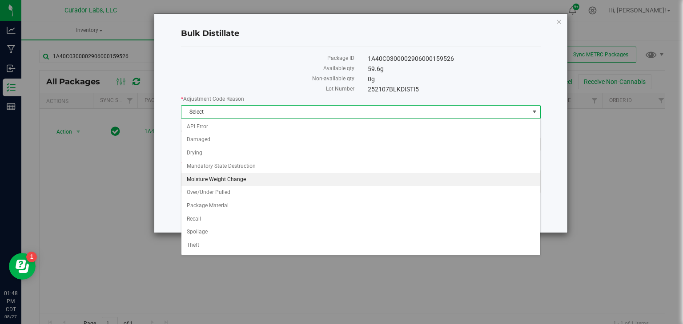
scroll to position [23, 0]
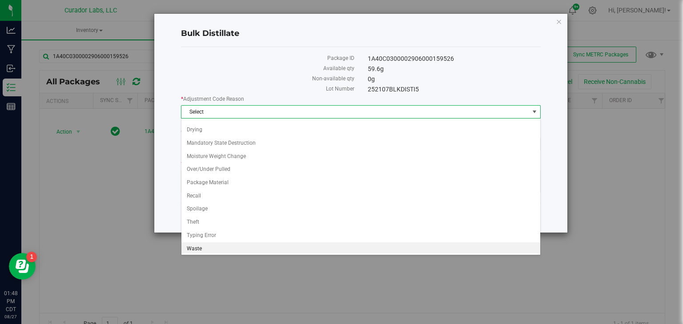
click at [301, 247] on li "Waste" at bounding box center [360, 249] width 359 height 13
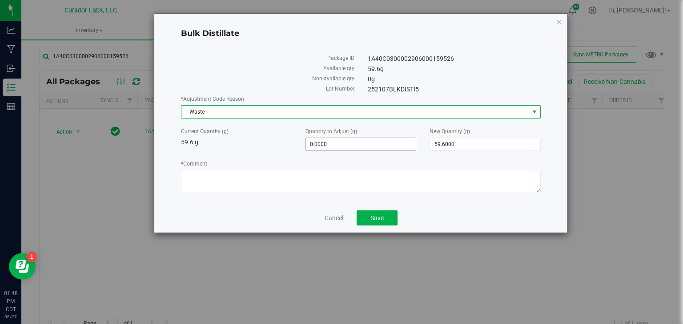
click at [359, 144] on span "0.0000 0" at bounding box center [360, 144] width 111 height 13
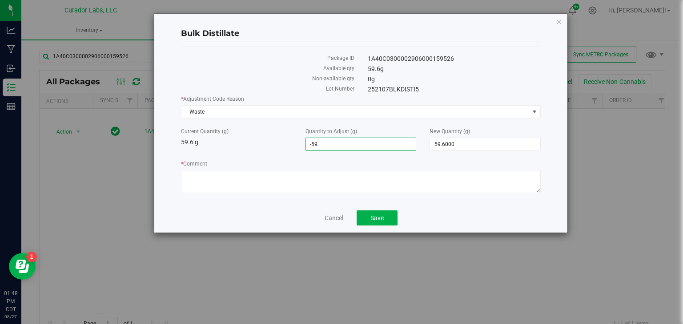
type input "-59.6"
type input "-59.6000"
type input "0.0000"
click at [369, 176] on textarea "* Comment" at bounding box center [361, 181] width 360 height 23
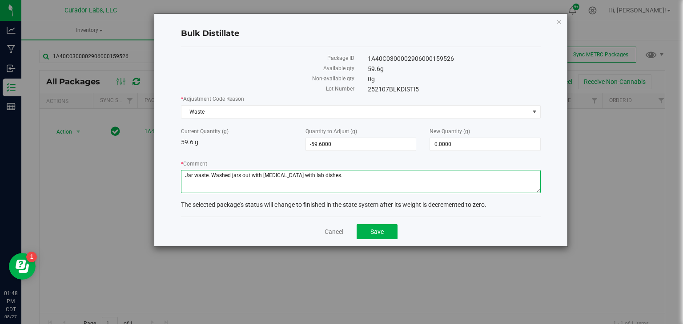
type textarea "Jar waste. Washed jars out with [MEDICAL_DATA] with lab dishes."
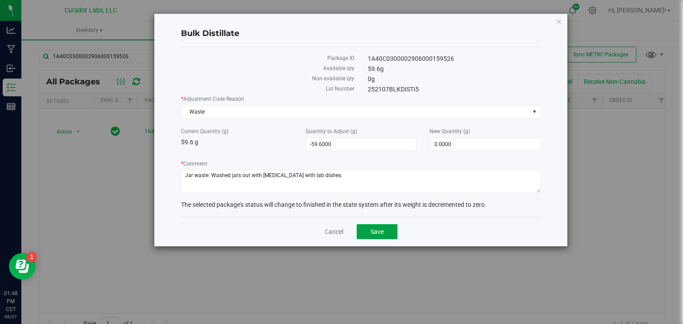
click at [376, 232] on span "Save" at bounding box center [376, 231] width 13 height 7
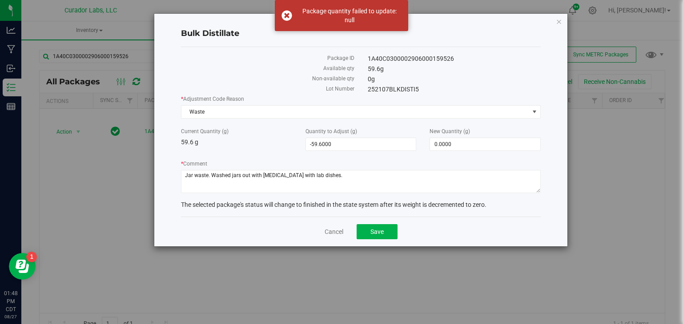
click at [460, 283] on div "Bulk Distillate Package ID 1A40C0300002906000159526 Available qty 59.6 g Non-av…" at bounding box center [344, 162] width 689 height 324
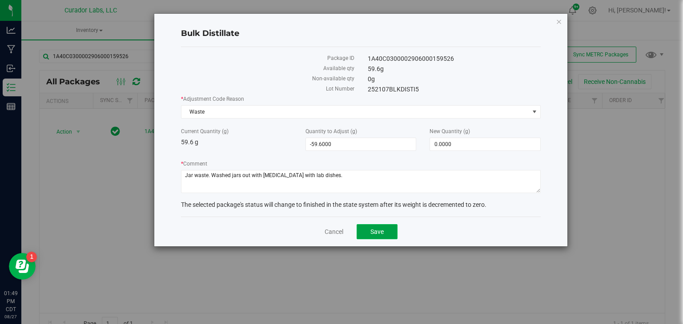
click at [378, 230] on span "Save" at bounding box center [376, 231] width 13 height 7
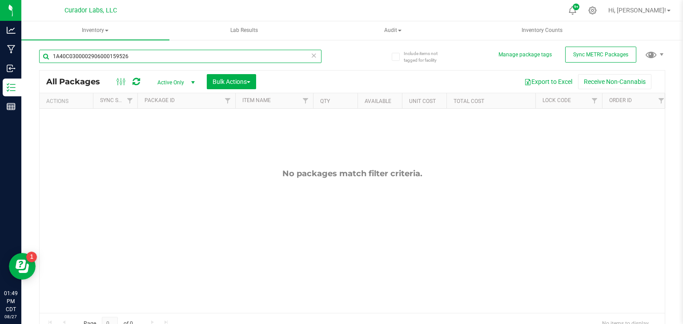
click at [292, 58] on input "1A40C0300002906000159526" at bounding box center [180, 56] width 282 height 13
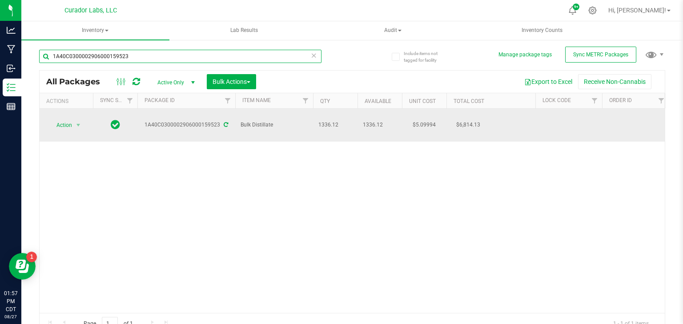
type input "1A40C0300002906000159523"
click at [203, 121] on div "1A40C0300002906000159523" at bounding box center [186, 125] width 100 height 8
copy div "1A40C0300002906000159523"
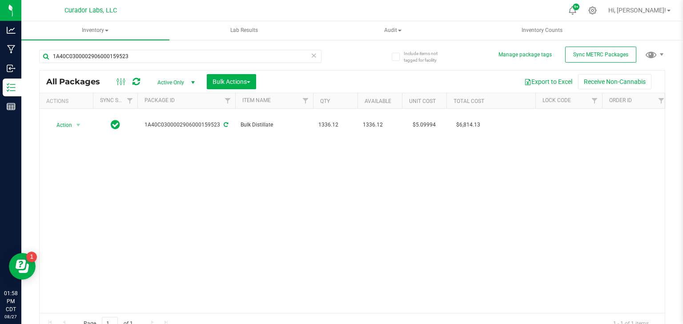
click at [151, 197] on div "Action Action Adjust qty Create package Edit attributes Global inventory Locate…" at bounding box center [352, 211] width 625 height 204
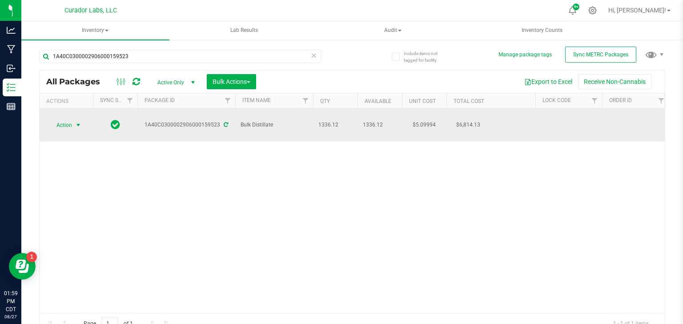
click at [68, 119] on span "Action" at bounding box center [60, 125] width 24 height 12
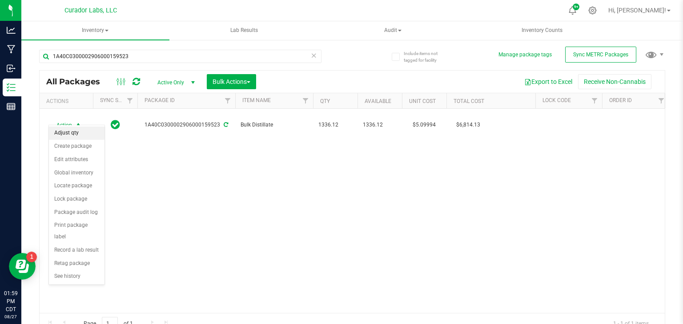
click at [60, 134] on li "Adjust qty" at bounding box center [77, 133] width 56 height 13
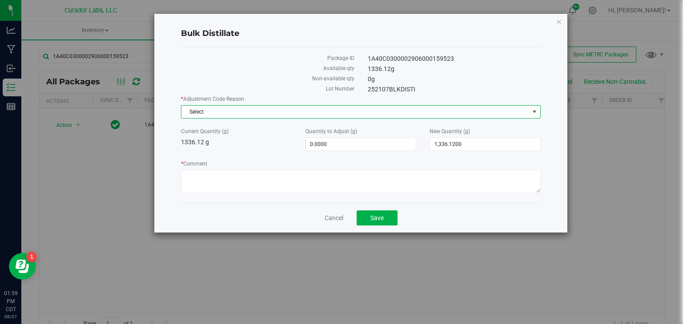
click at [274, 109] on span "Select" at bounding box center [355, 112] width 348 height 12
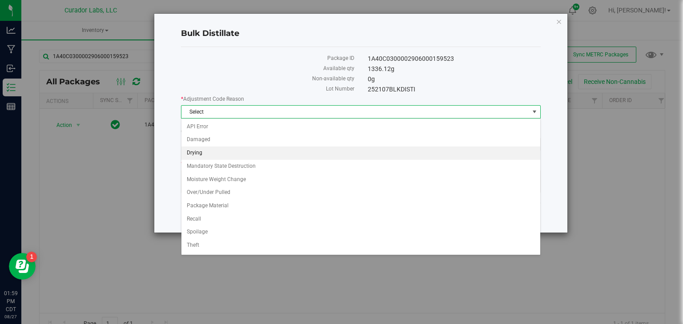
scroll to position [23, 0]
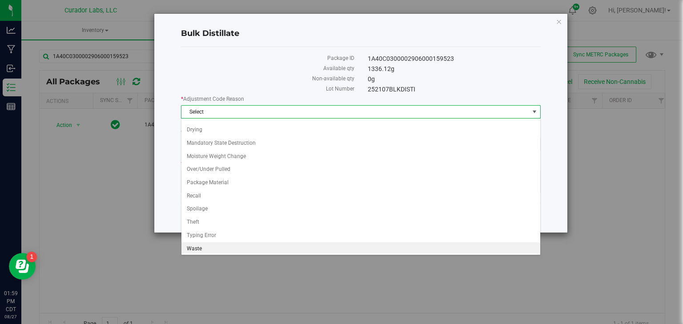
click at [267, 250] on li "Waste" at bounding box center [360, 249] width 359 height 13
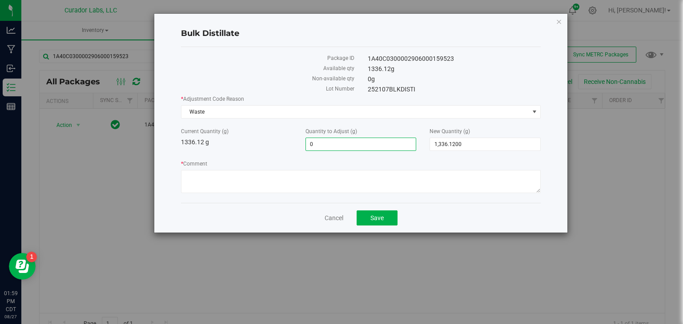
click at [391, 141] on span "0.0000 0" at bounding box center [360, 144] width 111 height 13
type input "-5.39"
type input "-5.3900"
type input "1,330.7300"
click at [406, 181] on textarea "* Comment" at bounding box center [361, 181] width 360 height 23
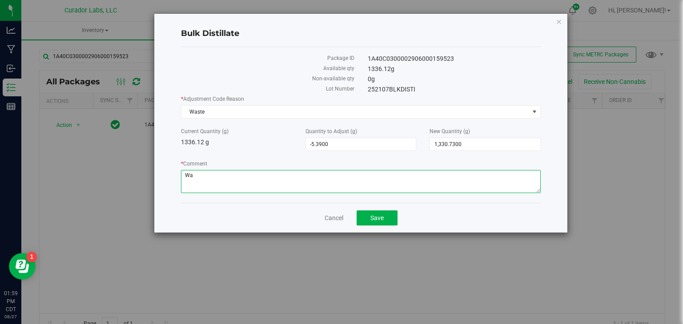
type textarea "W"
type textarea "Jar waste. washed jars out with ethanol with lab dishes."
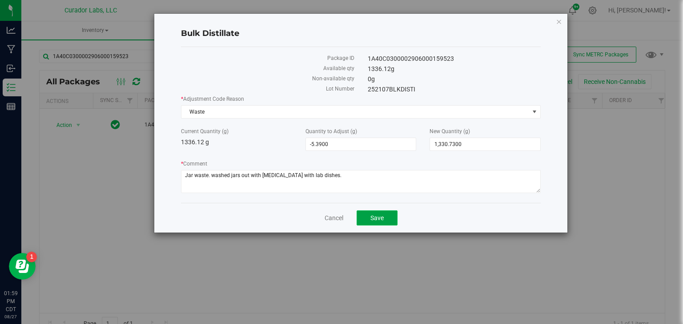
click at [376, 216] on span "Save" at bounding box center [376, 218] width 13 height 7
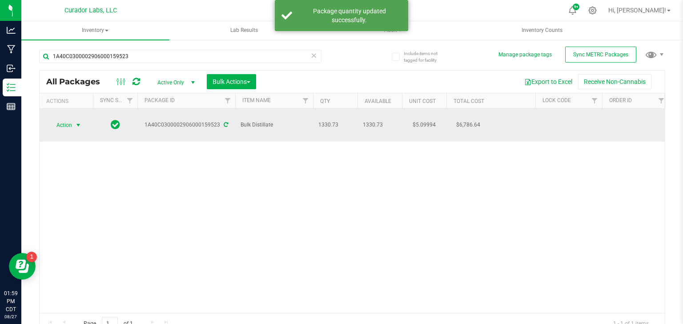
click at [76, 122] on span "select" at bounding box center [78, 125] width 7 height 7
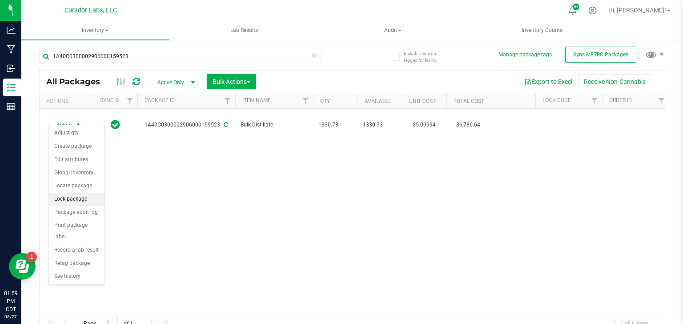
click at [76, 199] on li "Lock package" at bounding box center [77, 199] width 56 height 13
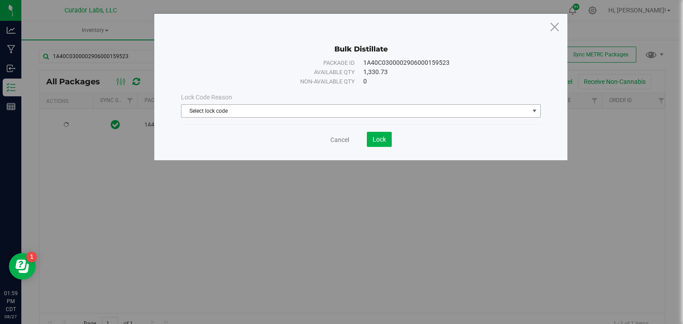
click at [243, 112] on span "Select lock code" at bounding box center [355, 111] width 348 height 12
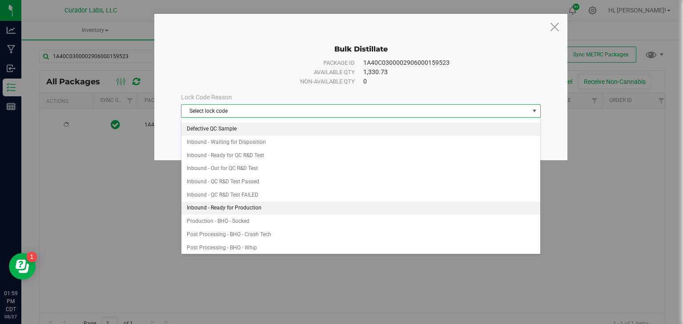
scroll to position [41, 0]
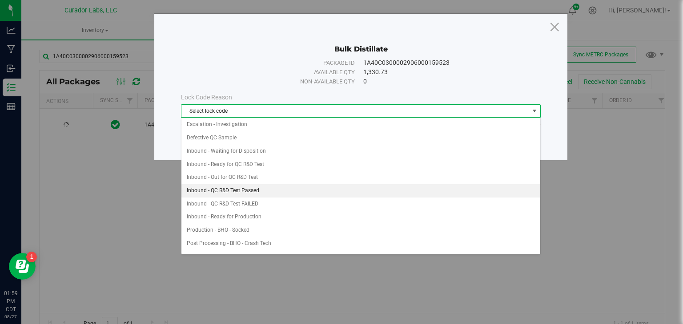
click at [259, 191] on li "Inbound - QC R&D Test Passed" at bounding box center [360, 190] width 359 height 13
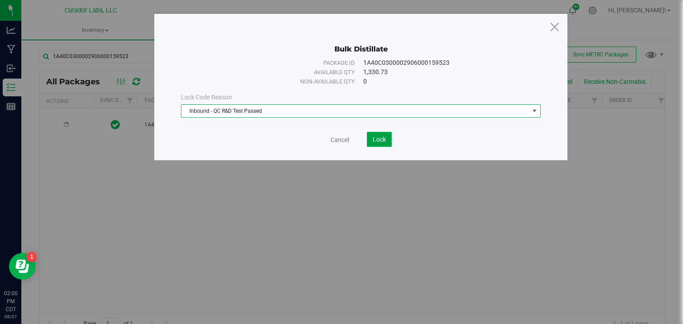
click at [381, 139] on span "Lock" at bounding box center [379, 139] width 13 height 7
